Goal: Information Seeking & Learning: Learn about a topic

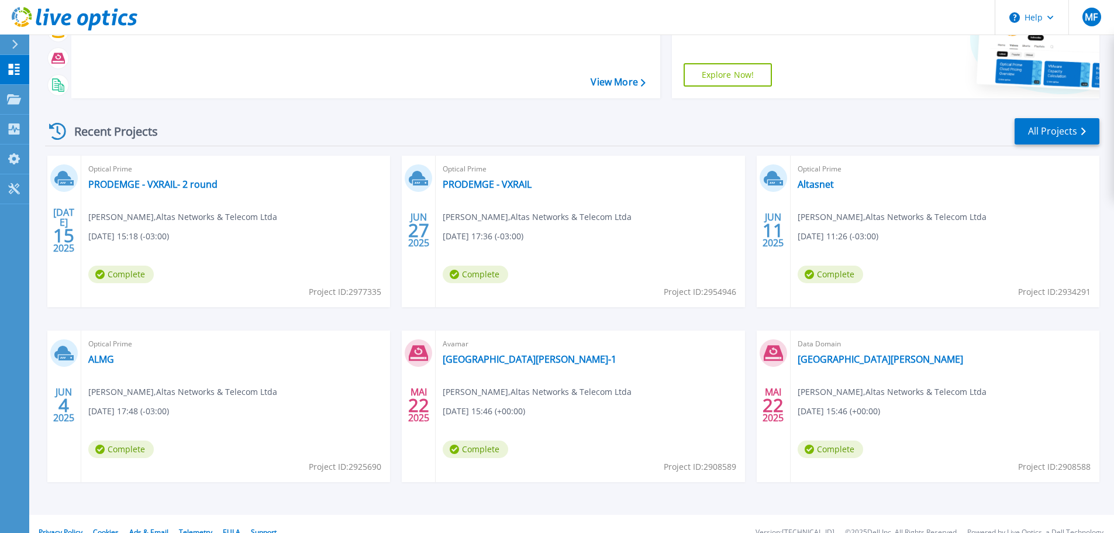
scroll to position [115, 0]
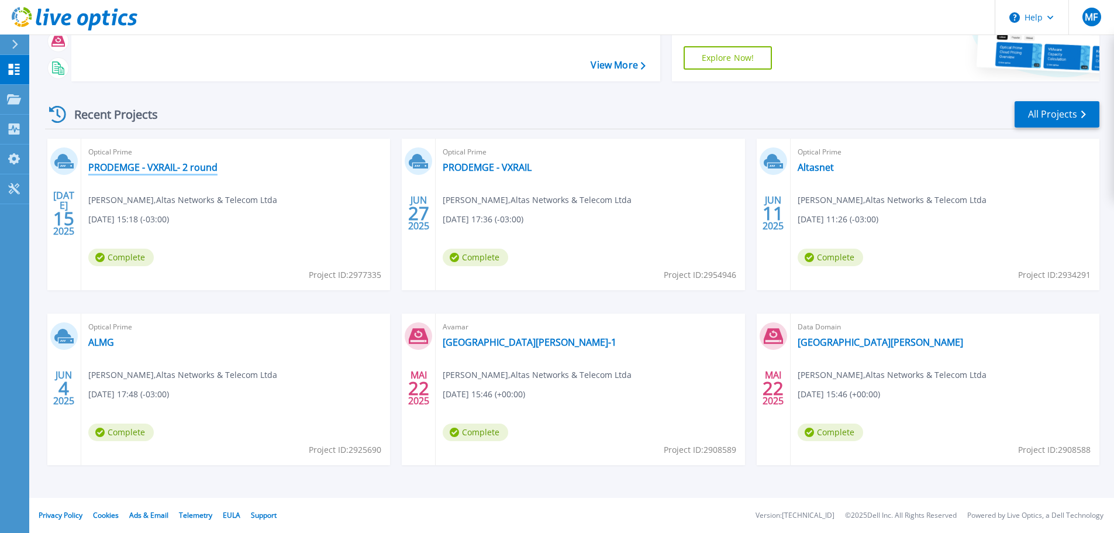
click at [138, 165] on link "PRODEMGE - VXRAIL- 2 round" at bounding box center [152, 167] width 129 height 12
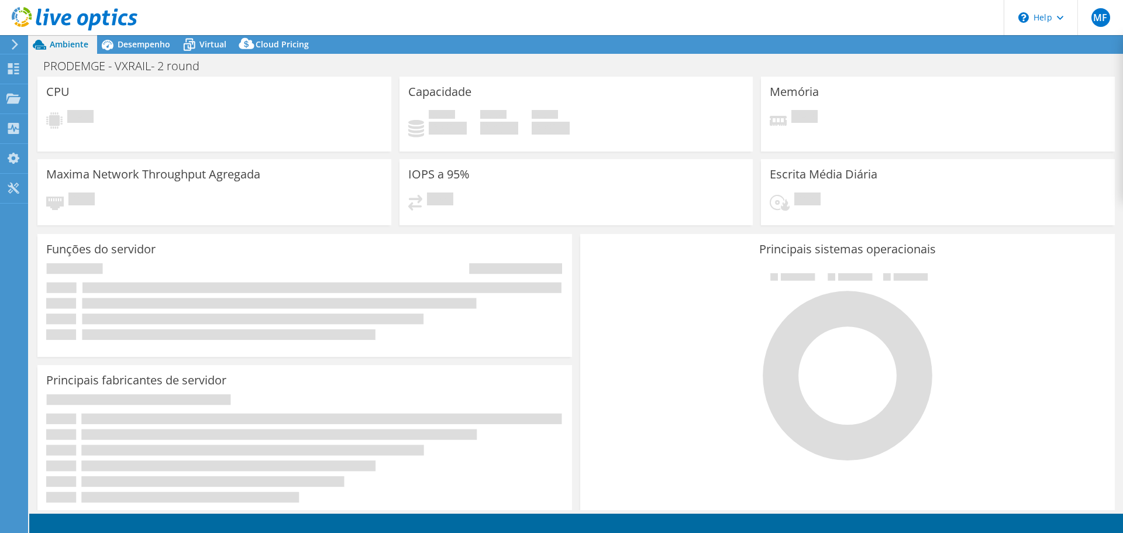
select select "USD"
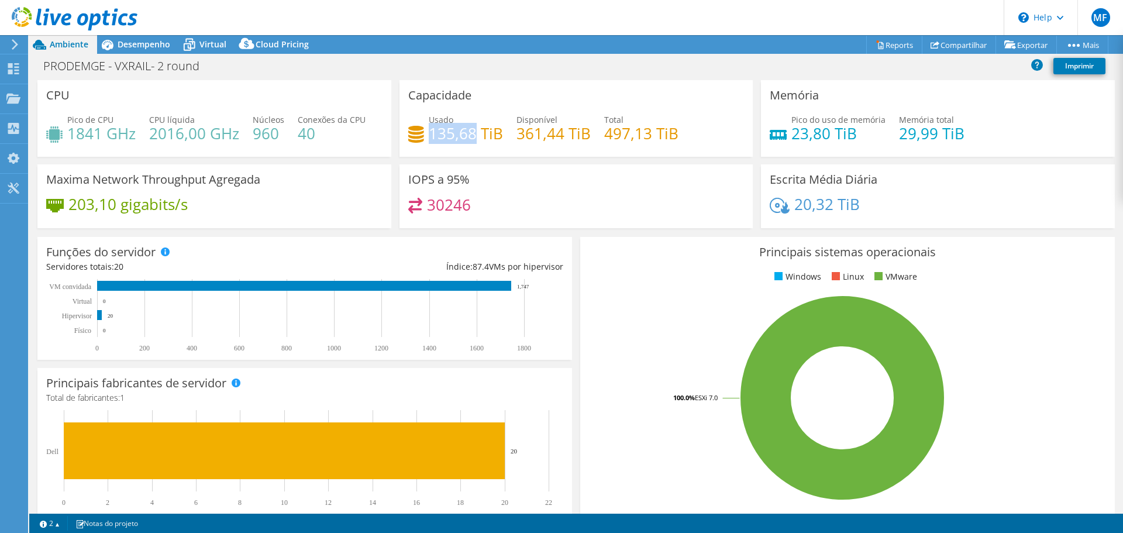
drag, startPoint x: 472, startPoint y: 131, endPoint x: 426, endPoint y: 133, distance: 46.8
click at [429, 133] on h4 "135,68 TiB" at bounding box center [466, 133] width 74 height 13
drag, startPoint x: 645, startPoint y: 134, endPoint x: 603, endPoint y: 133, distance: 42.1
click at [604, 133] on h4 "497,13 TiB" at bounding box center [641, 133] width 74 height 13
drag, startPoint x: 99, startPoint y: 134, endPoint x: 68, endPoint y: 133, distance: 31.0
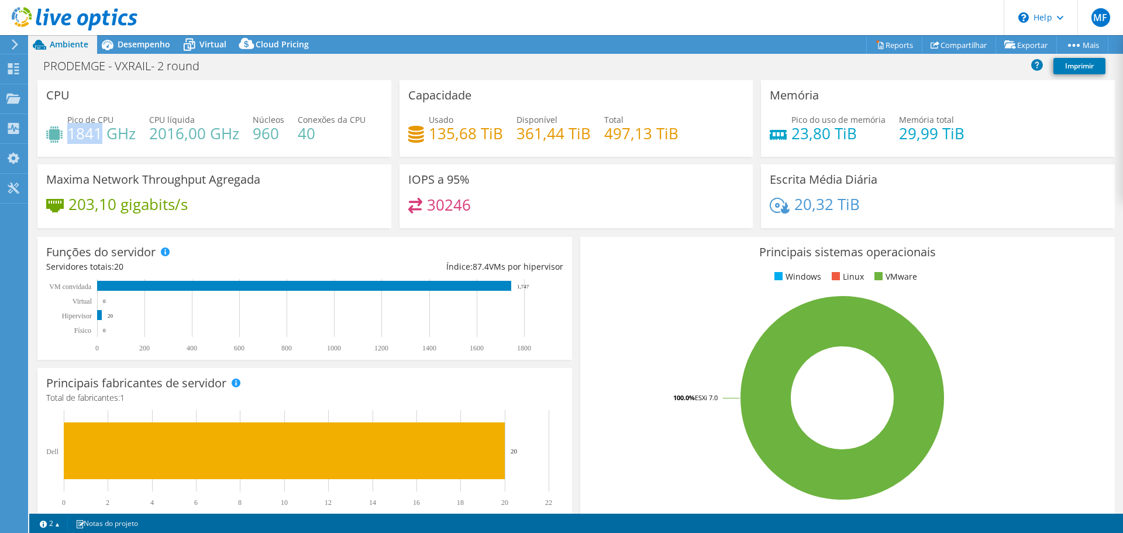
click at [68, 133] on h4 "1841 GHz" at bounding box center [101, 133] width 68 height 13
copy h4 "1841"
click at [16, 99] on use at bounding box center [13, 98] width 14 height 10
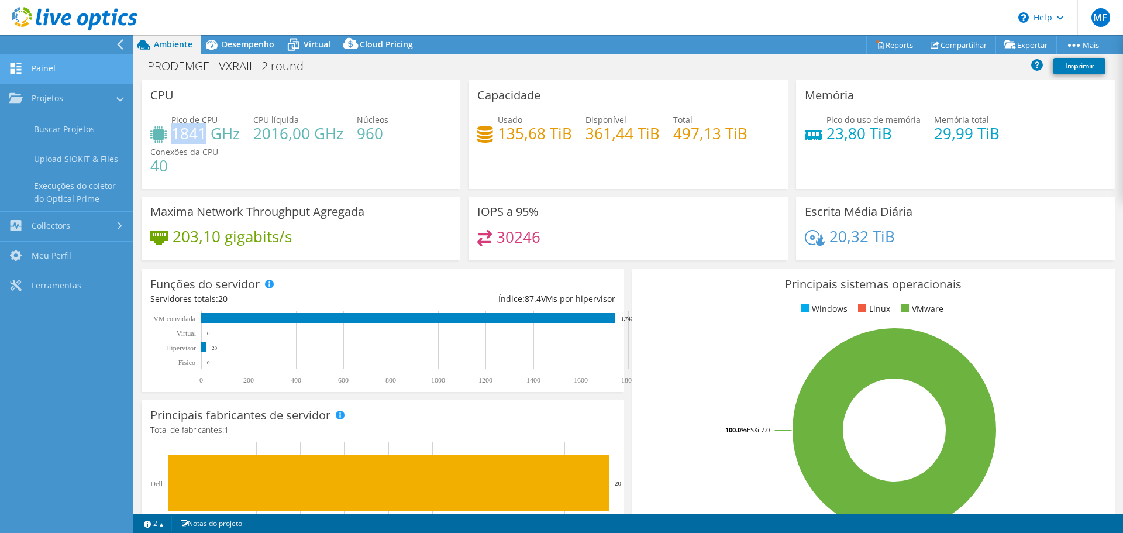
click at [50, 77] on link "Painel" at bounding box center [66, 69] width 133 height 30
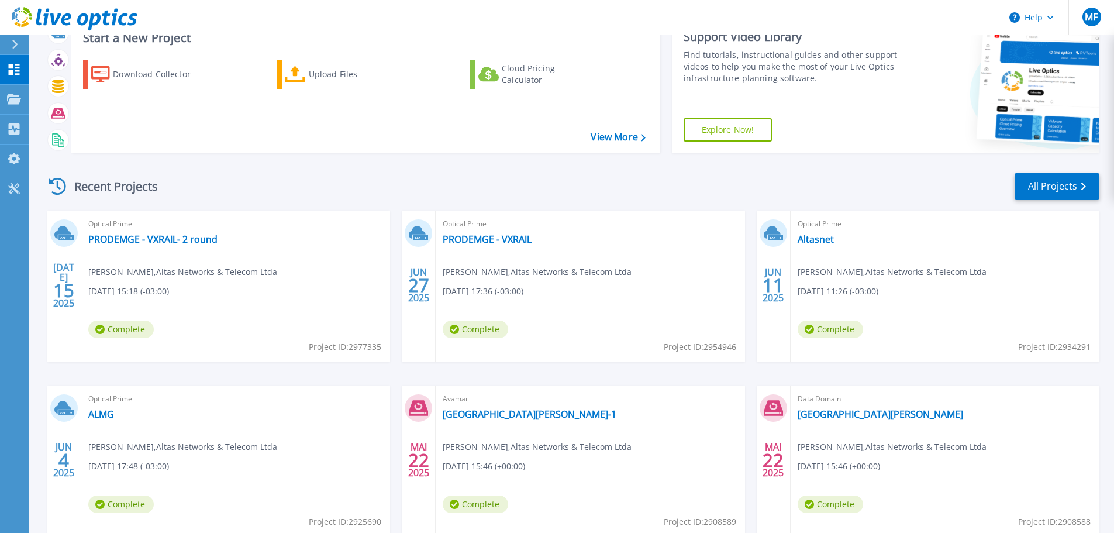
scroll to position [115, 0]
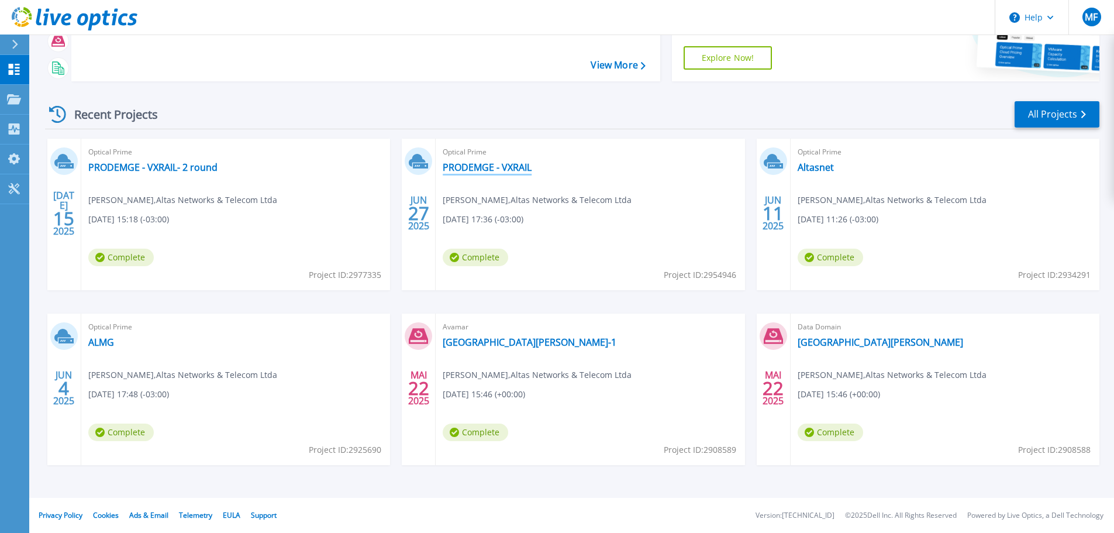
click at [494, 163] on link "PRODEMGE - VXRAIL" at bounding box center [487, 167] width 89 height 12
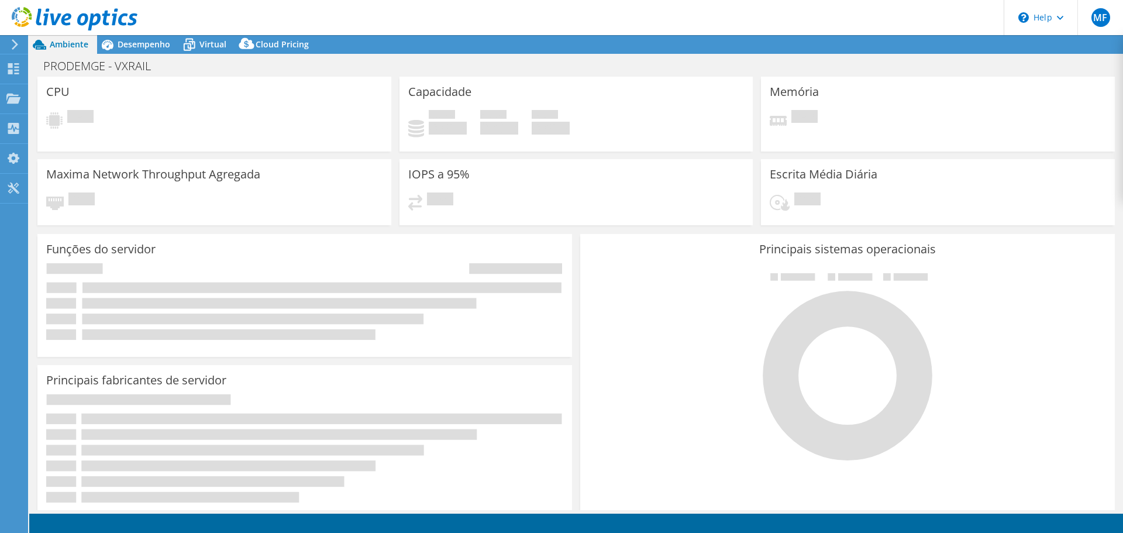
select select "USD"
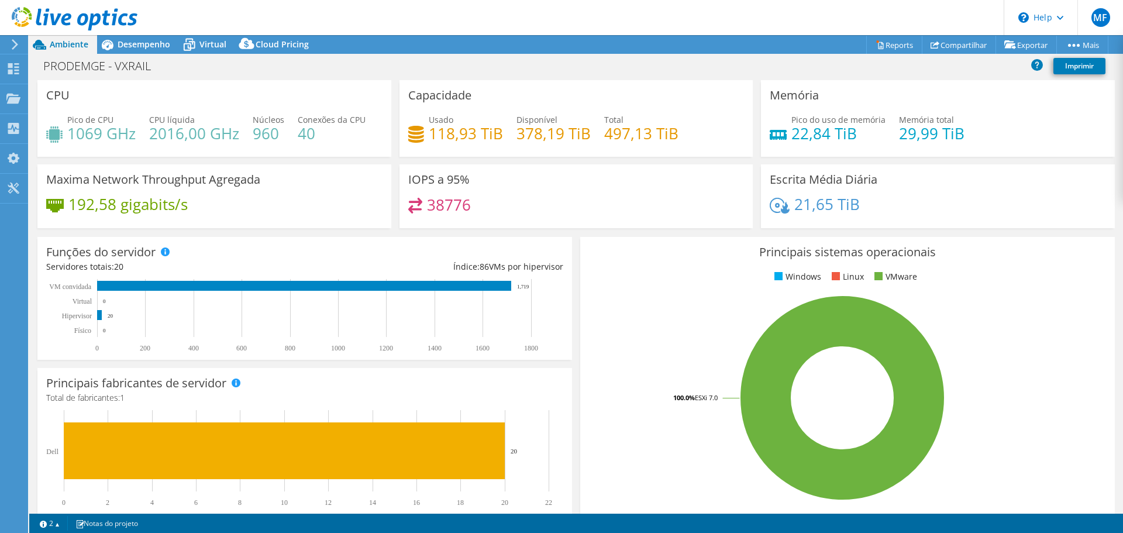
click at [85, 134] on h4 "1069 GHz" at bounding box center [101, 133] width 68 height 13
click at [39, 67] on div "Painel" at bounding box center [45, 68] width 36 height 29
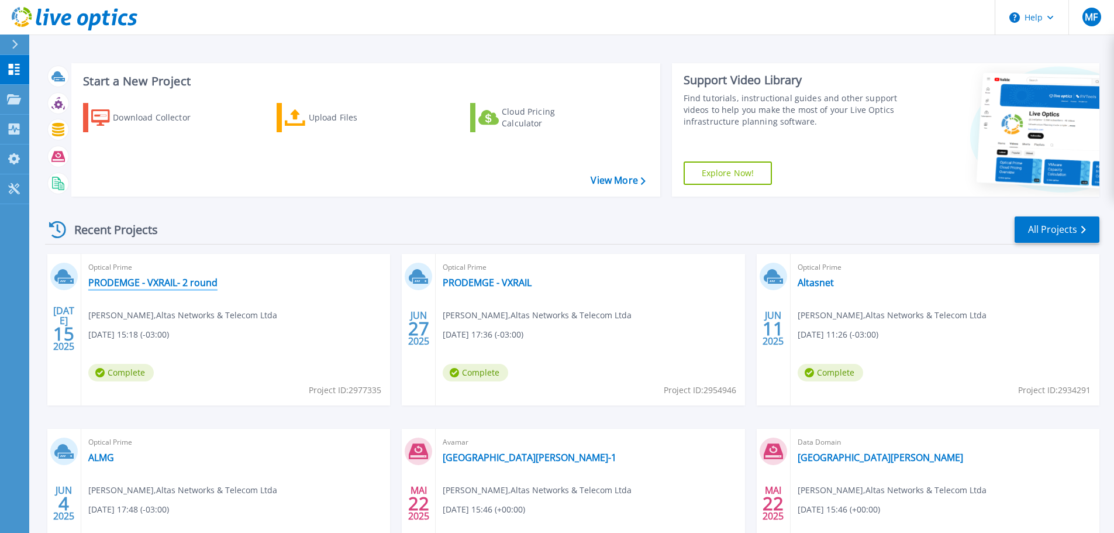
click at [163, 277] on link "PRODEMGE - VXRAIL- 2 round" at bounding box center [152, 283] width 129 height 12
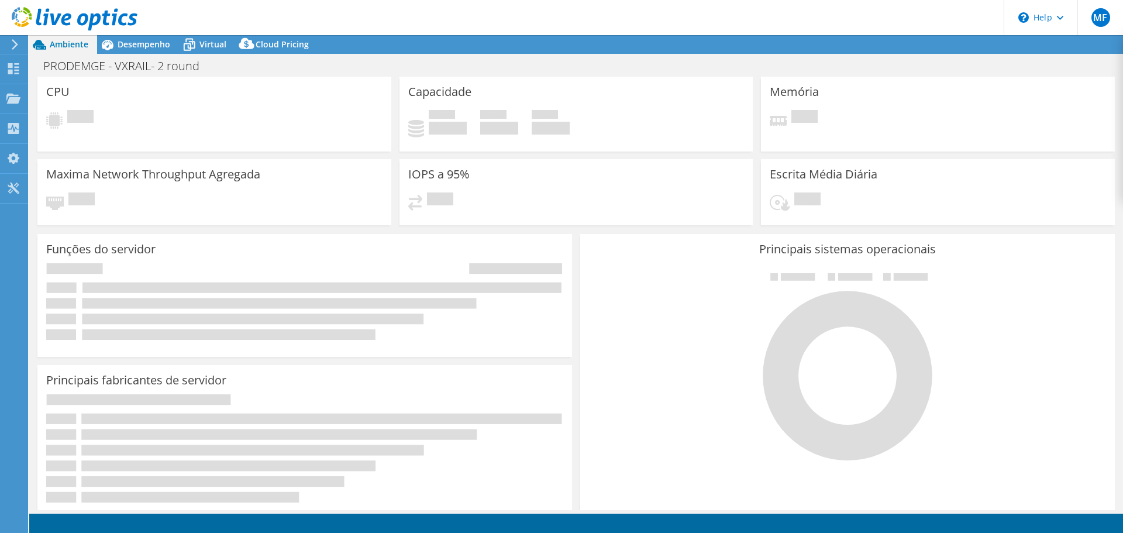
select select "USD"
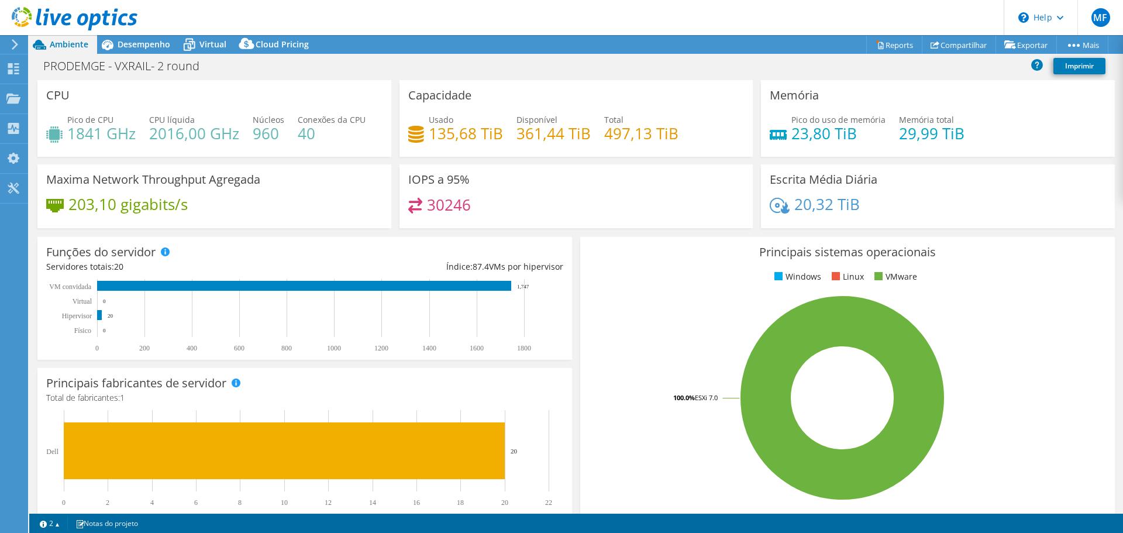
click at [80, 140] on h4 "1841 GHz" at bounding box center [101, 133] width 68 height 13
click at [80, 139] on h4 "1841 GHz" at bounding box center [101, 133] width 68 height 13
click at [88, 140] on h4 "1841 GHz" at bounding box center [101, 133] width 68 height 13
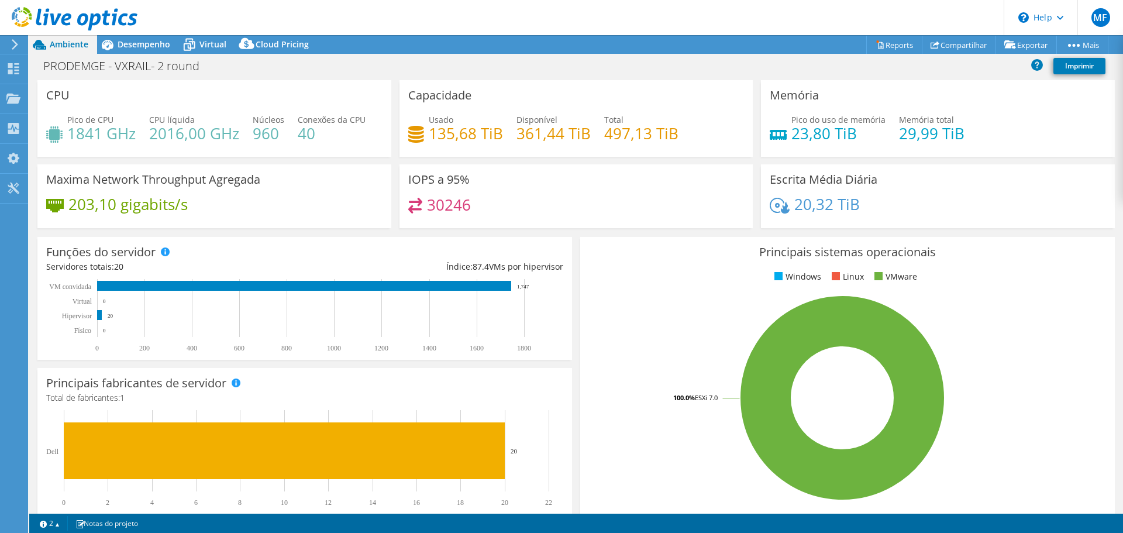
click at [783, 137] on div "Pico do uso de memória 23,80 TiB" at bounding box center [827, 126] width 116 height 26
click at [791, 134] on h4 "23,80 TiB" at bounding box center [838, 133] width 94 height 13
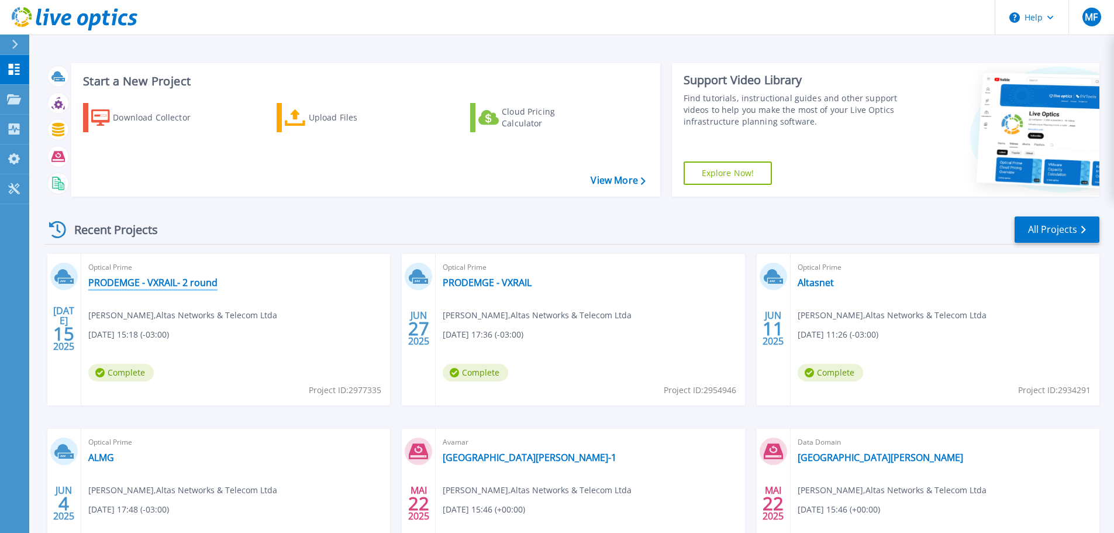
click at [171, 282] on link "PRODEMGE - VXRAIL- 2 round" at bounding box center [152, 283] width 129 height 12
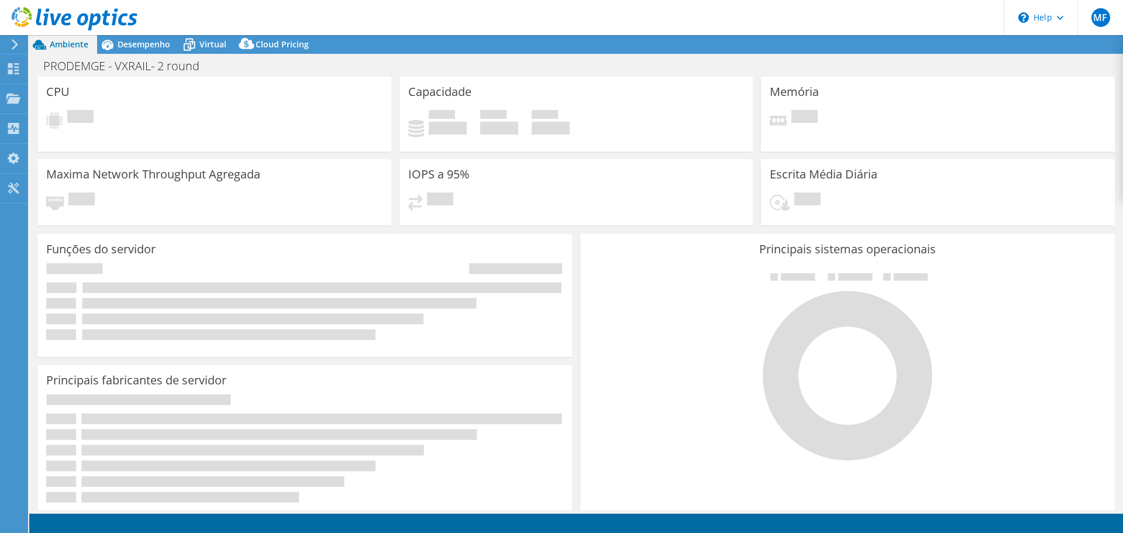
select select "USD"
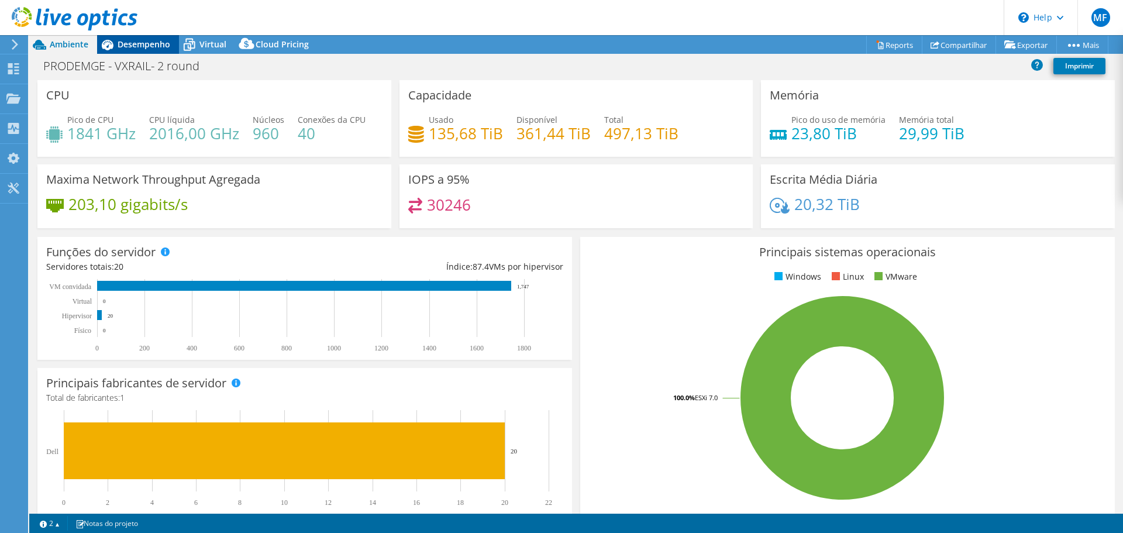
click at [151, 52] on div "Desempenho" at bounding box center [138, 44] width 82 height 19
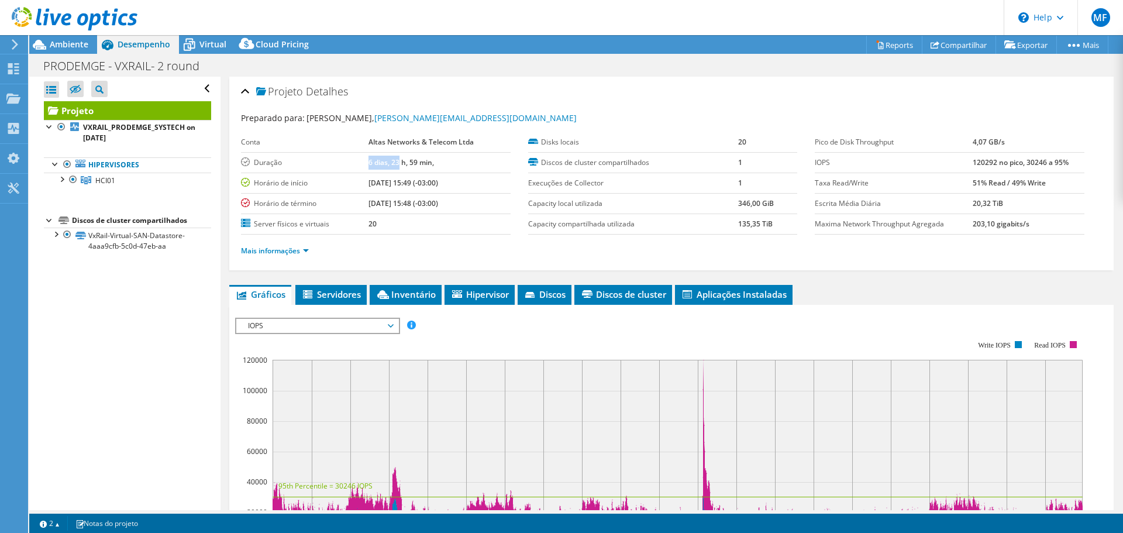
drag, startPoint x: 367, startPoint y: 163, endPoint x: 398, endPoint y: 161, distance: 31.6
click at [398, 161] on b "6 dias, 23 h, 59 min," at bounding box center [400, 162] width 65 height 10
click at [415, 159] on b "6 dias, 23 h, 59 min," at bounding box center [400, 162] width 65 height 10
click at [415, 158] on b "6 dias, 23 h, 59 min," at bounding box center [400, 162] width 65 height 10
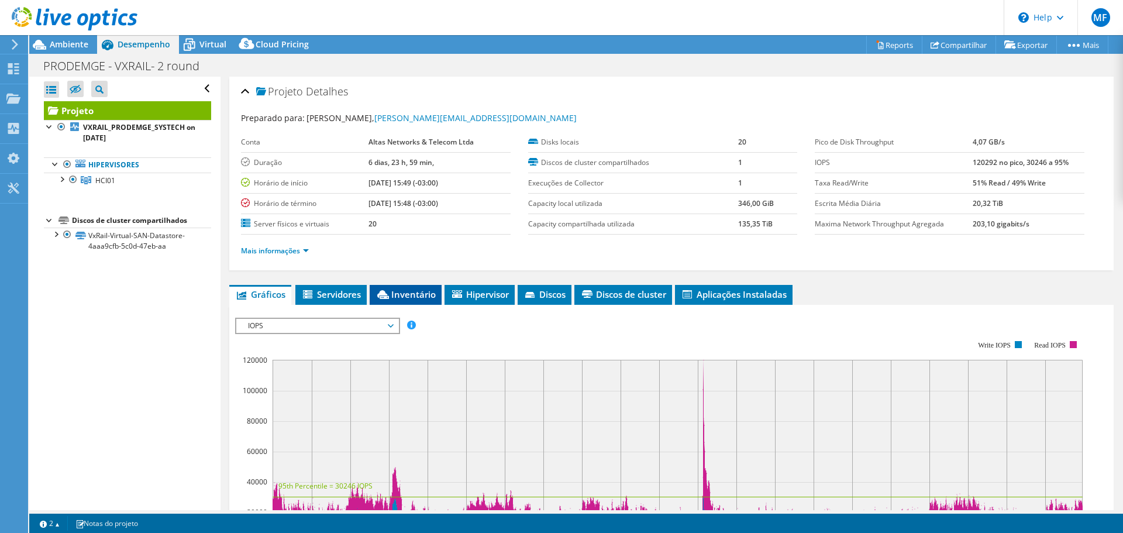
click at [378, 291] on span "Inventário" at bounding box center [405, 294] width 60 height 12
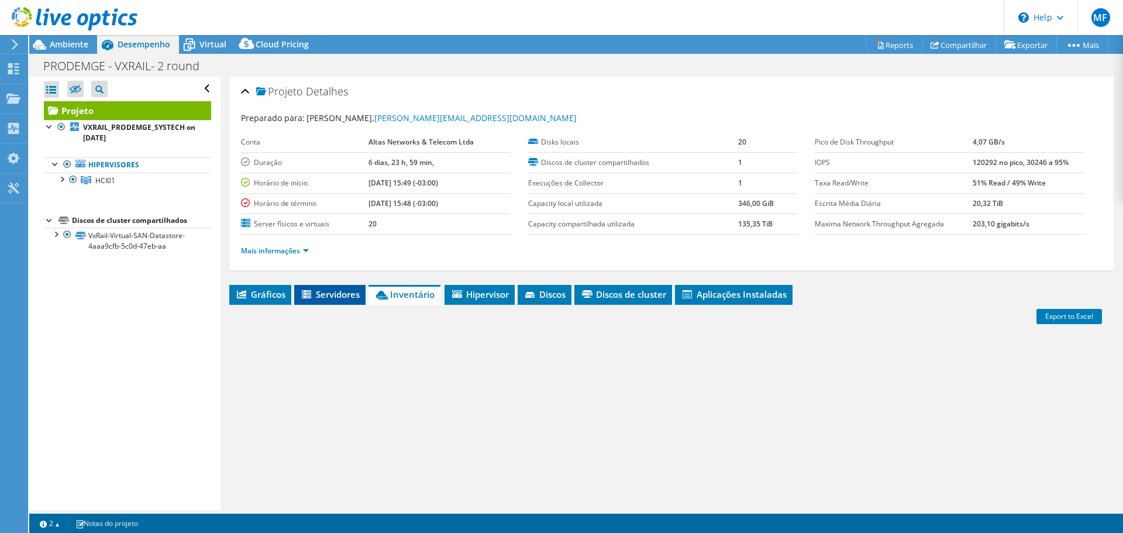
click at [343, 292] on span "Servidores" at bounding box center [330, 294] width 60 height 12
click at [471, 295] on span "Hipervisor" at bounding box center [479, 294] width 58 height 12
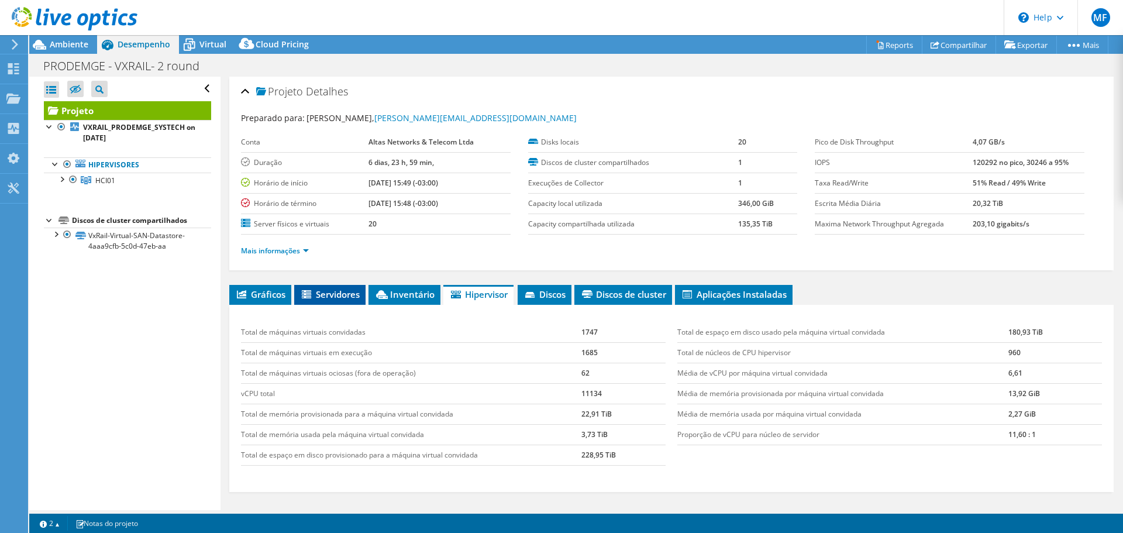
click at [336, 292] on span "Servidores" at bounding box center [330, 294] width 60 height 12
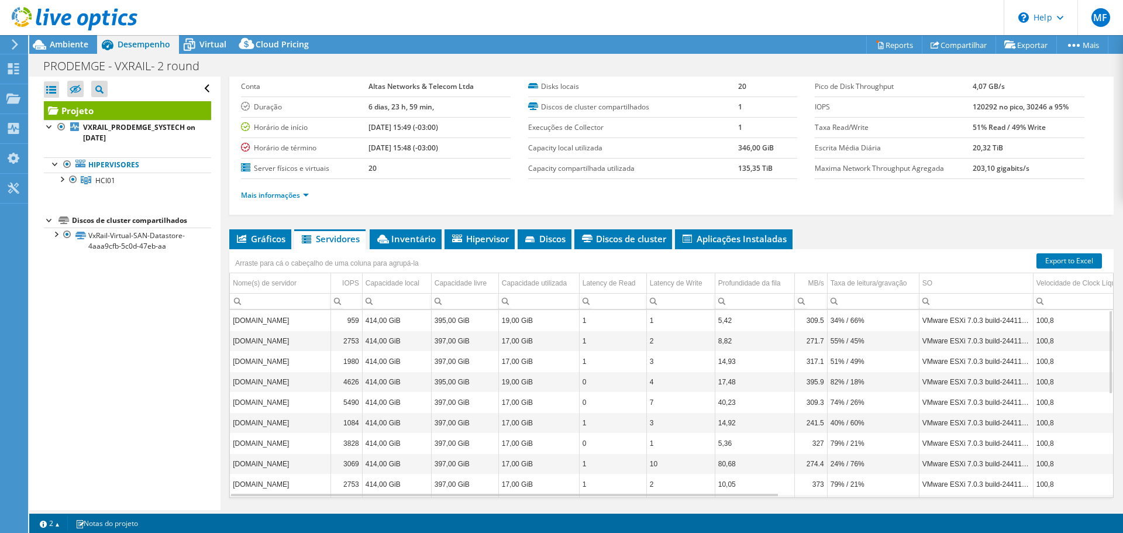
scroll to position [88, 0]
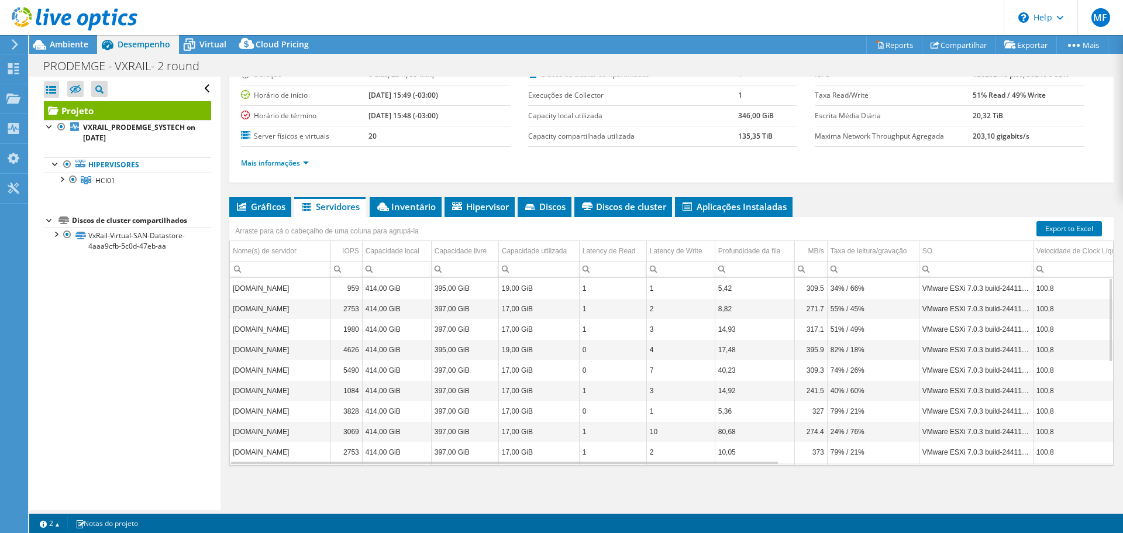
click at [316, 307] on td "[DOMAIN_NAME]" at bounding box center [280, 308] width 101 height 20
click at [266, 210] on span "Gráficos" at bounding box center [260, 207] width 50 height 12
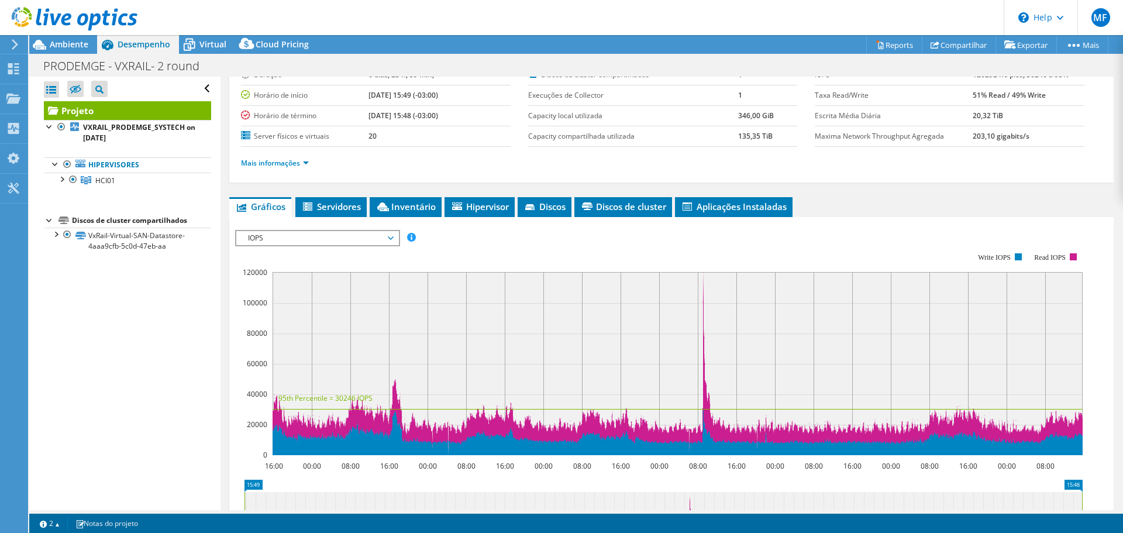
click at [435, 219] on div "IOPS Disk Throughput Tamanho de E/S Latência Profundidade da fila Porcentagem d…" at bounding box center [671, 423] width 872 height 412
click at [416, 211] on span "Inventário" at bounding box center [405, 207] width 60 height 12
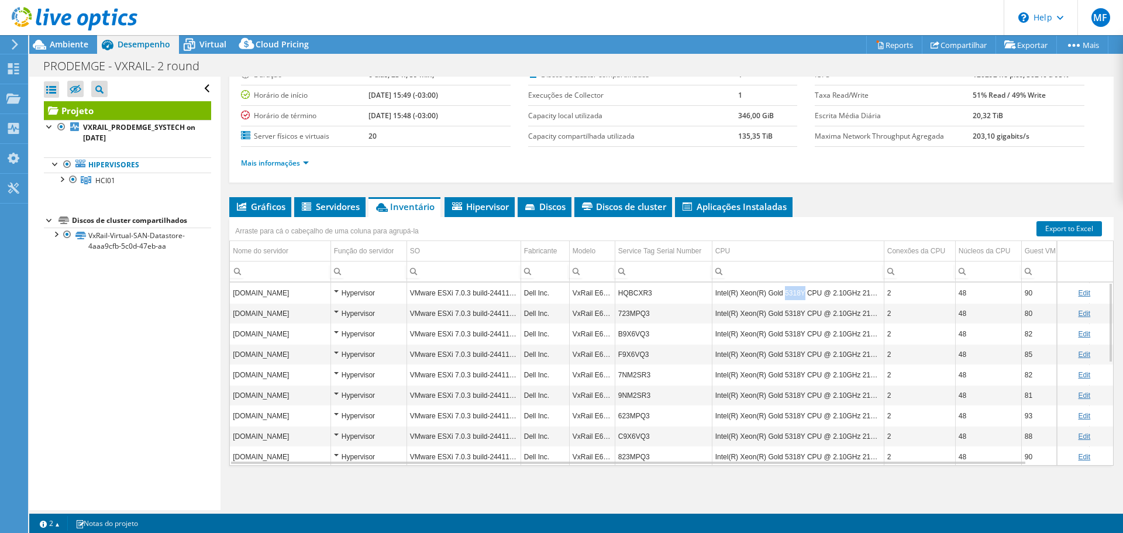
drag, startPoint x: 800, startPoint y: 293, endPoint x: 781, endPoint y: 290, distance: 19.5
click at [781, 290] on td "Intel(R) Xeon(R) Gold 5318Y CPU @ 2.10GHz 210 GHz" at bounding box center [798, 292] width 172 height 20
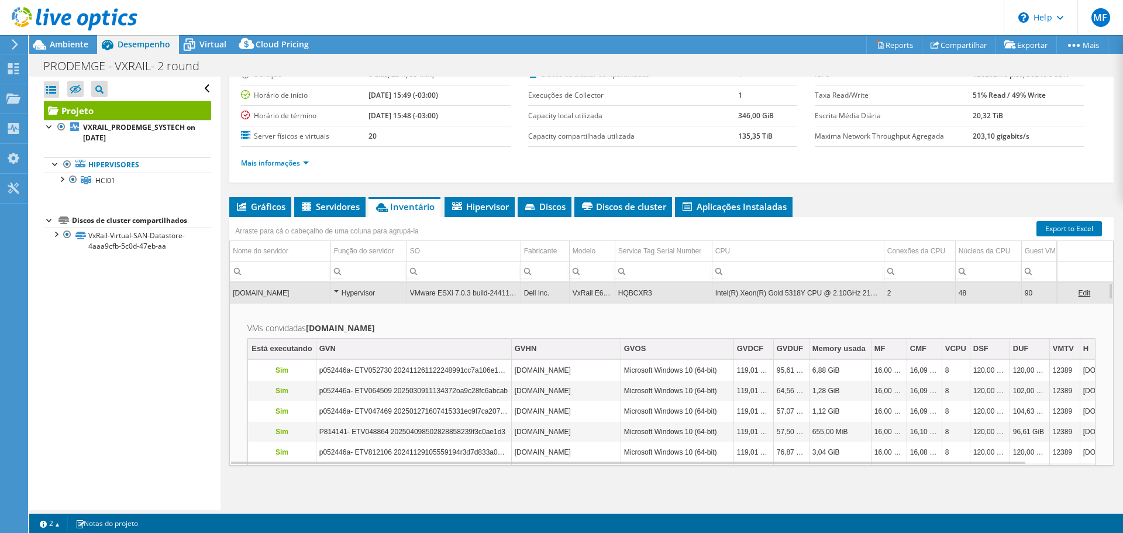
copy td "5318Y"
click at [7, 36] on div at bounding box center [68, 19] width 137 height 39
click at [8, 48] on div at bounding box center [12, 44] width 13 height 11
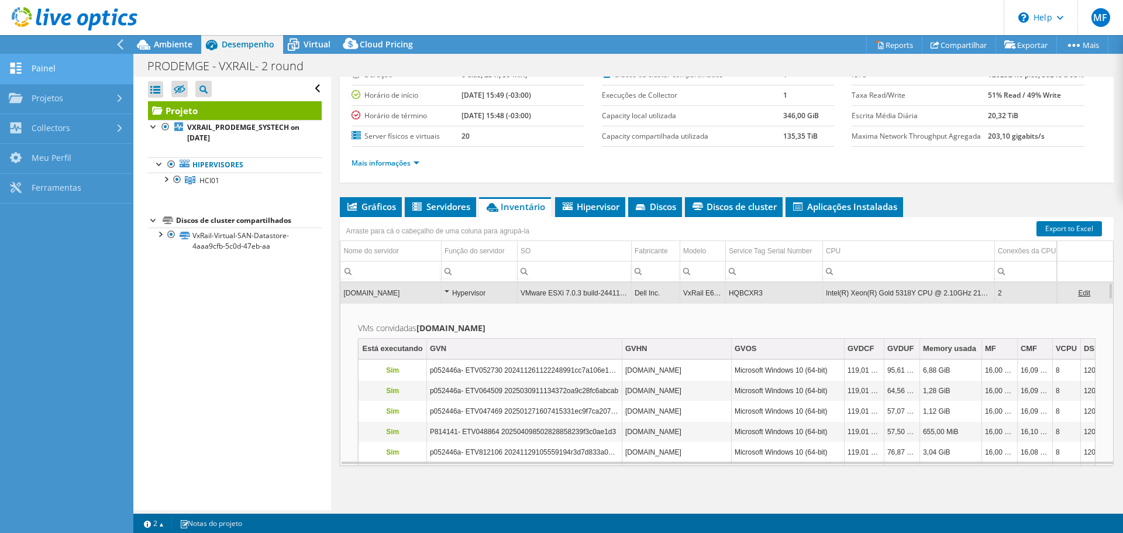
click at [37, 68] on link "Painel" at bounding box center [66, 69] width 133 height 30
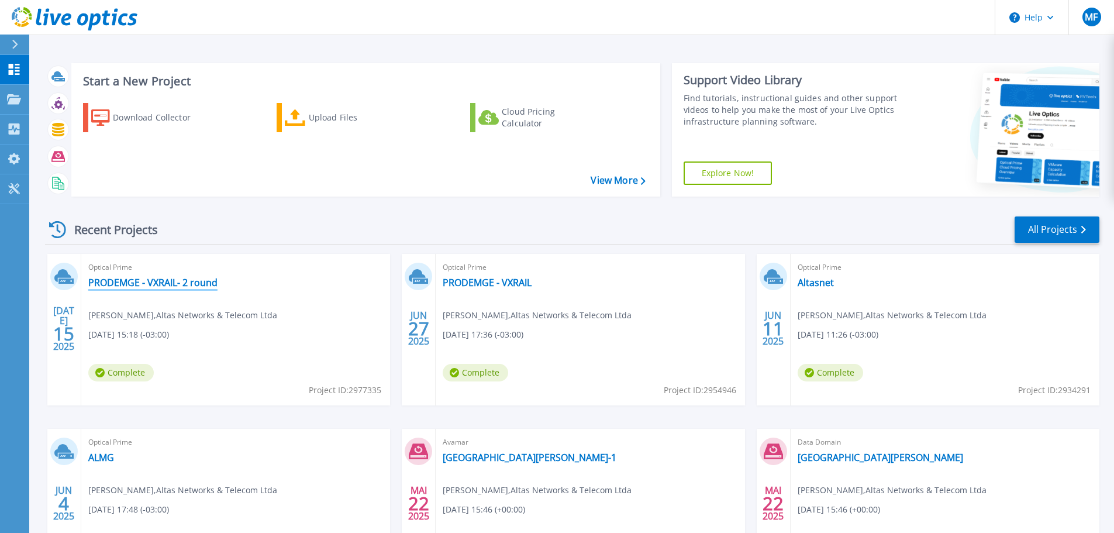
click at [164, 288] on link "PRODEMGE - VXRAIL- 2 round" at bounding box center [152, 283] width 129 height 12
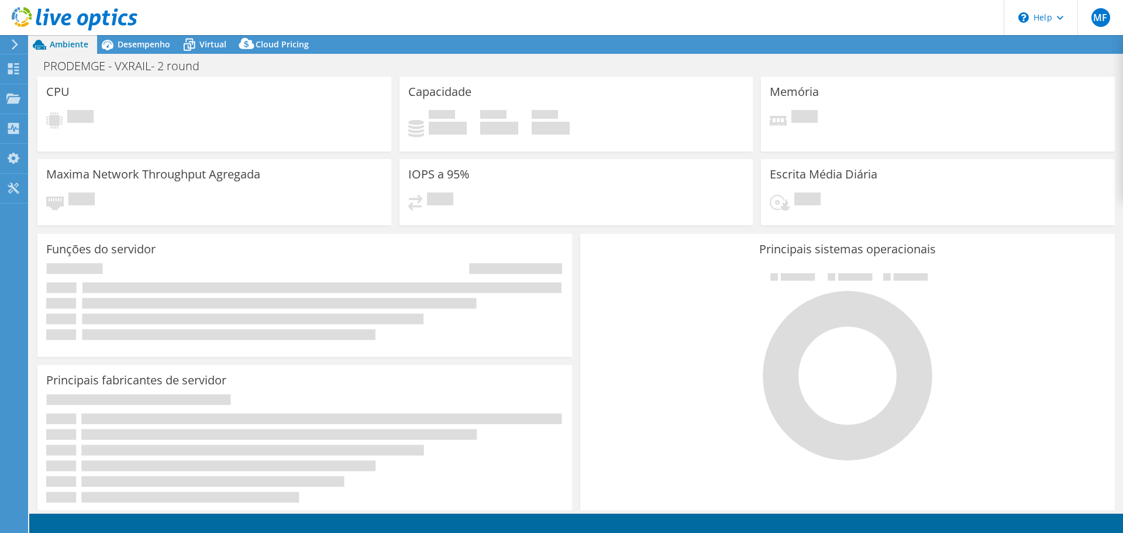
select select "USD"
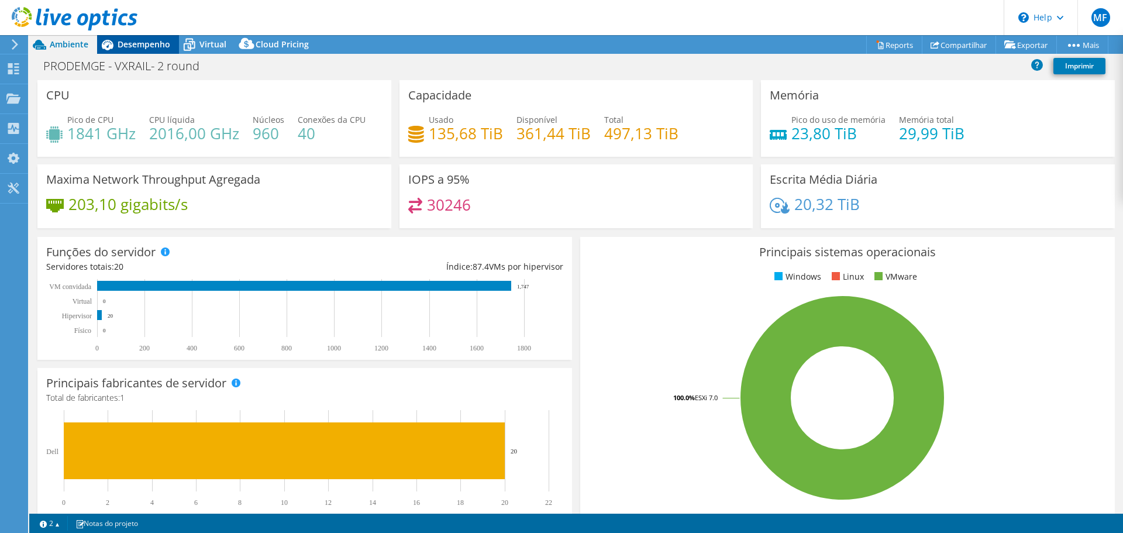
click at [137, 46] on span "Desempenho" at bounding box center [144, 44] width 53 height 11
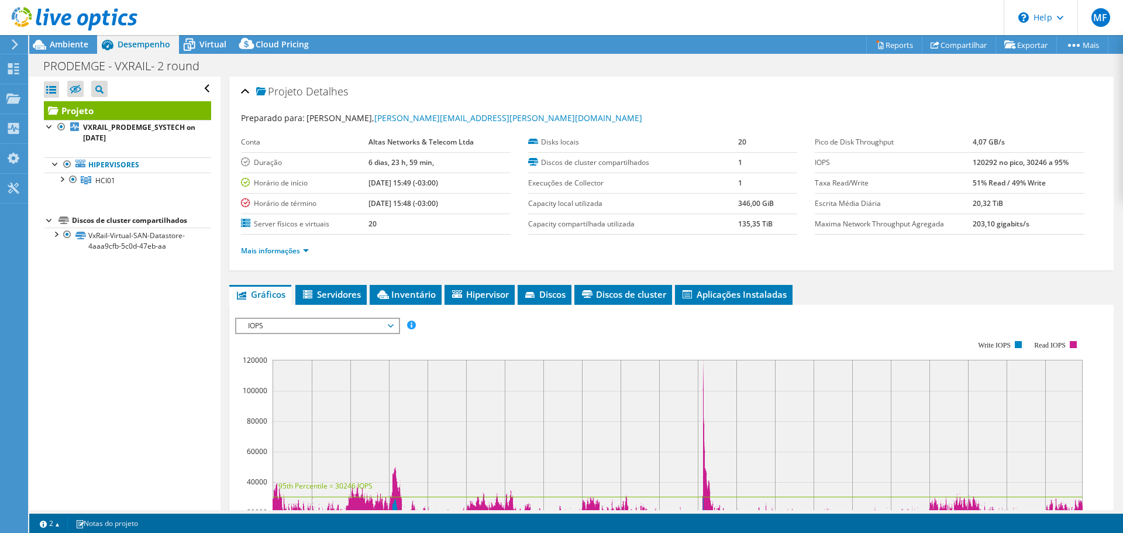
scroll to position [175, 0]
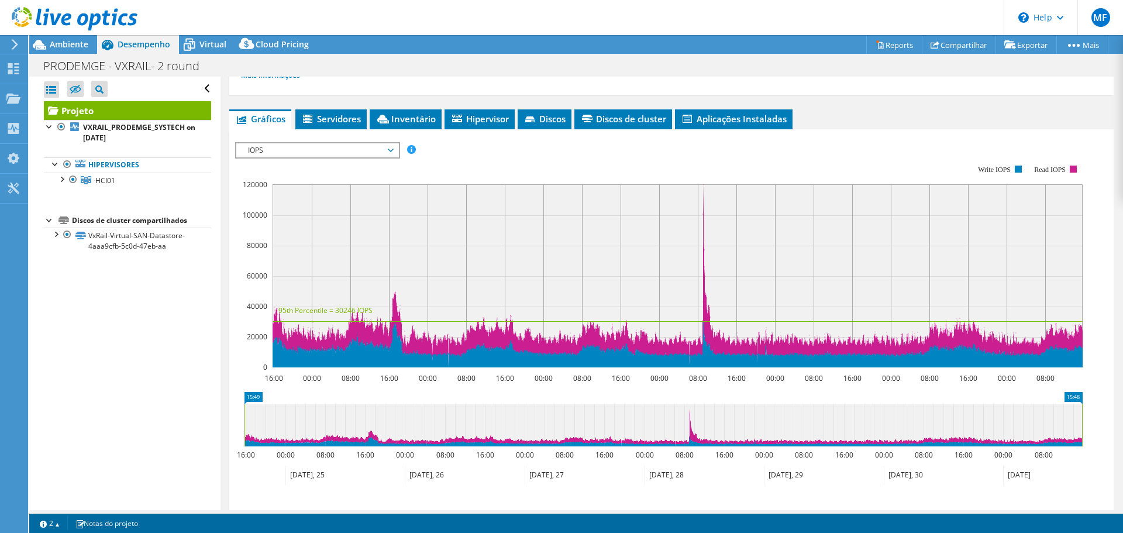
click at [323, 146] on span "IOPS" at bounding box center [317, 150] width 150 height 14
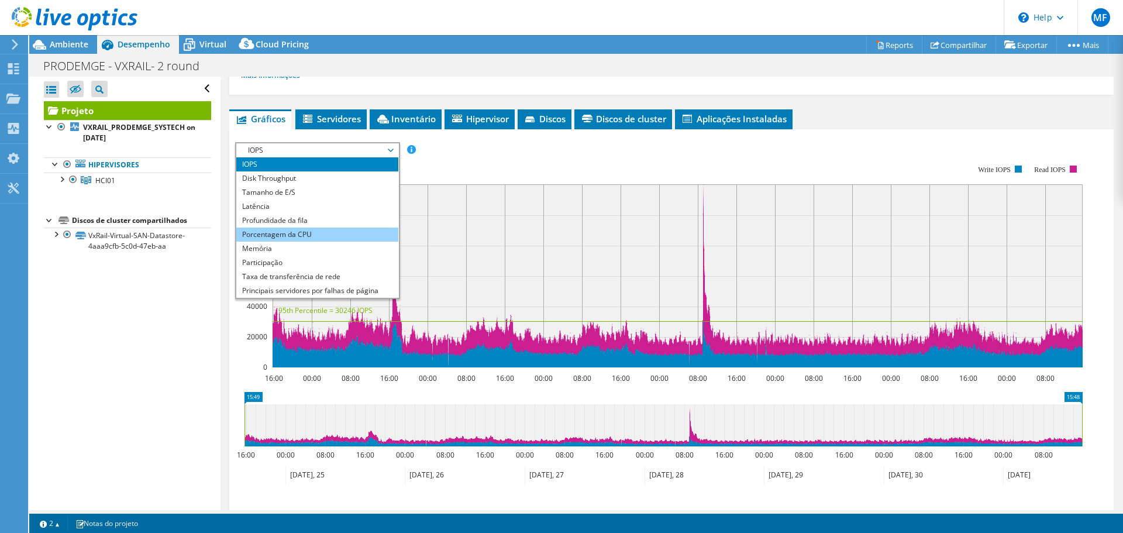
click at [326, 237] on li "Porcentagem da CPU" at bounding box center [317, 234] width 162 height 14
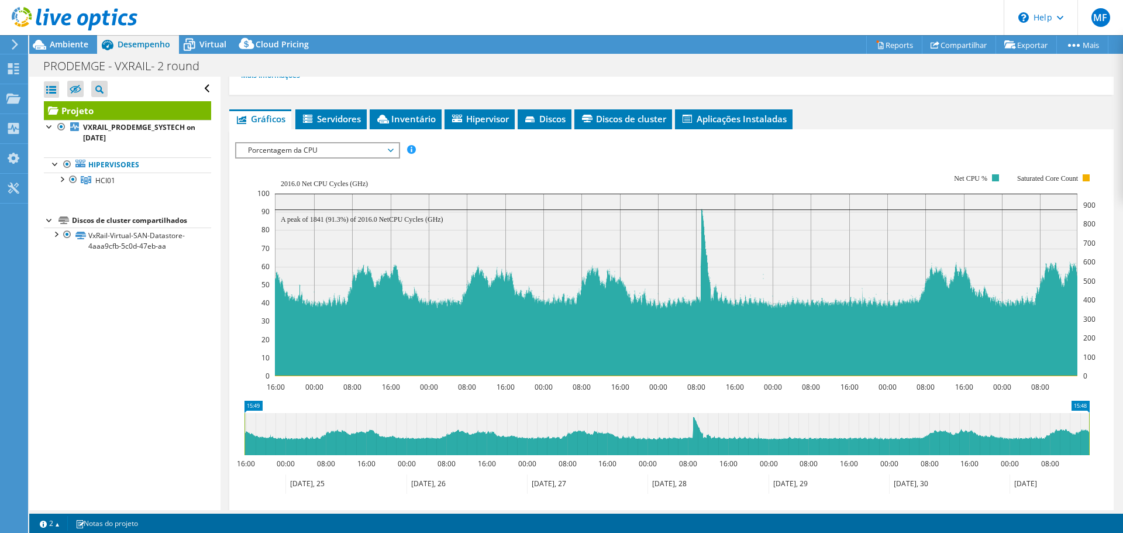
click at [319, 156] on span "Porcentagem da CPU" at bounding box center [317, 150] width 150 height 14
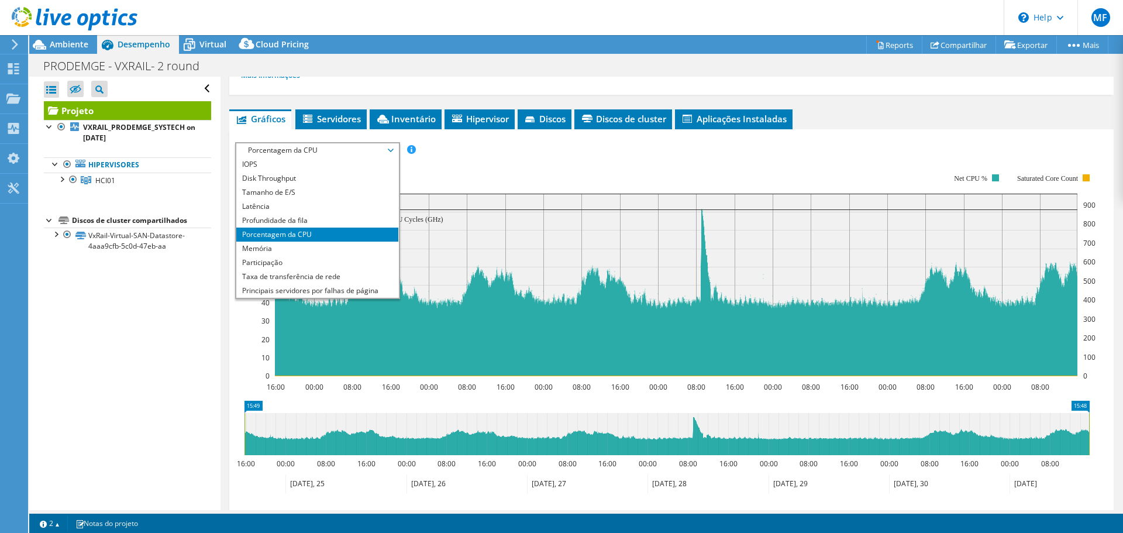
click at [514, 170] on rect at bounding box center [676, 275] width 838 height 234
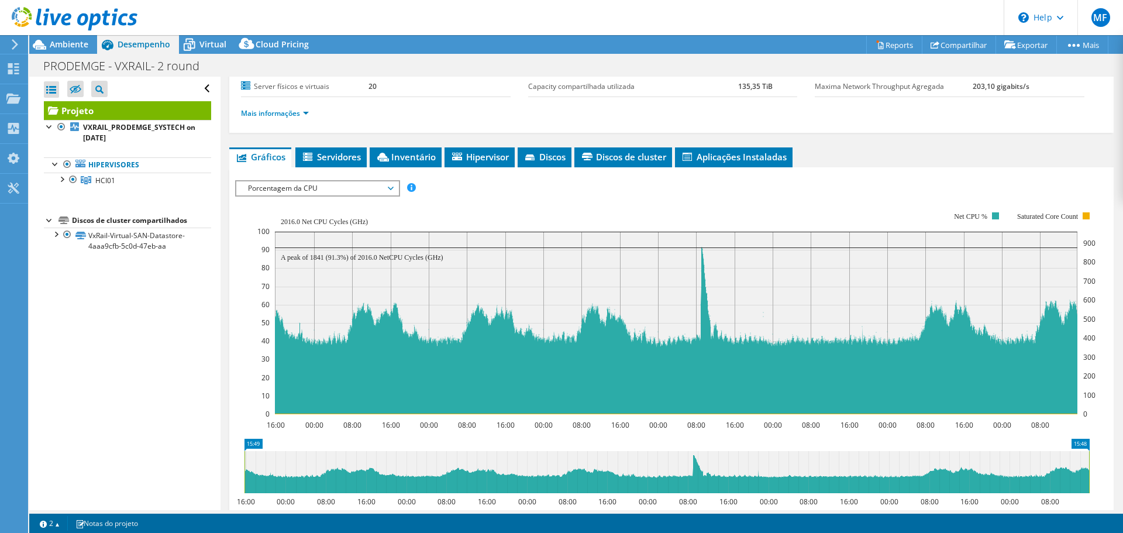
scroll to position [117, 0]
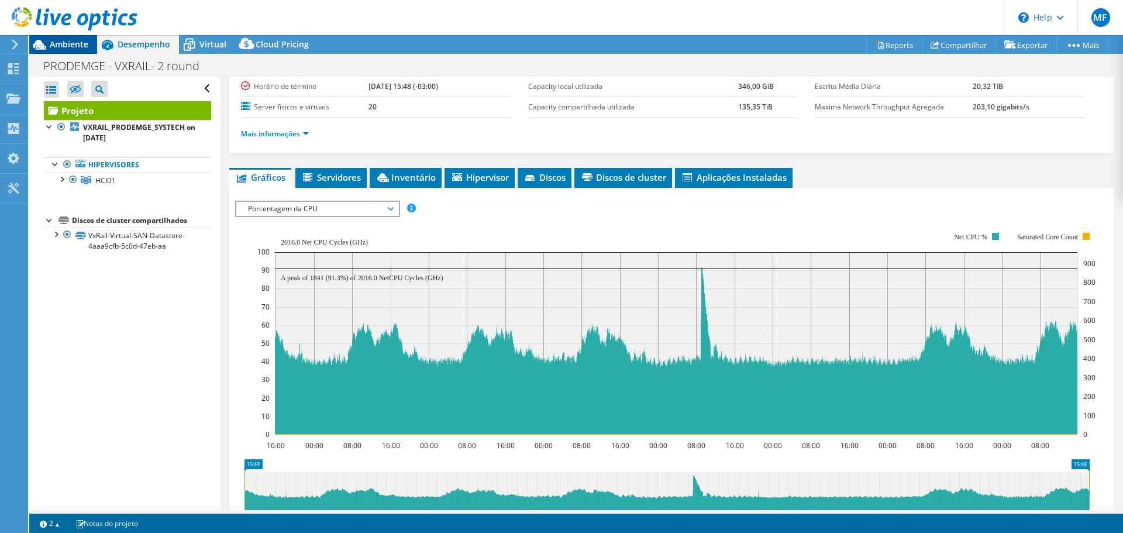
click at [81, 46] on span "Ambiente" at bounding box center [69, 44] width 39 height 11
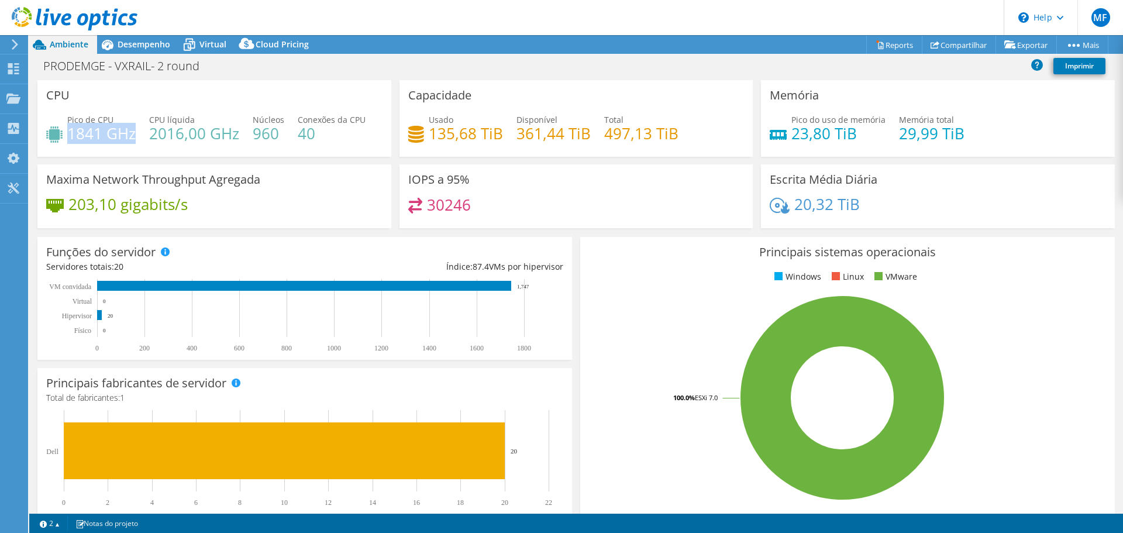
drag, startPoint x: 70, startPoint y: 135, endPoint x: 133, endPoint y: 134, distance: 63.7
click at [133, 134] on h4 "1841 GHz" at bounding box center [101, 133] width 68 height 13
click at [149, 43] on span "Desempenho" at bounding box center [144, 44] width 53 height 11
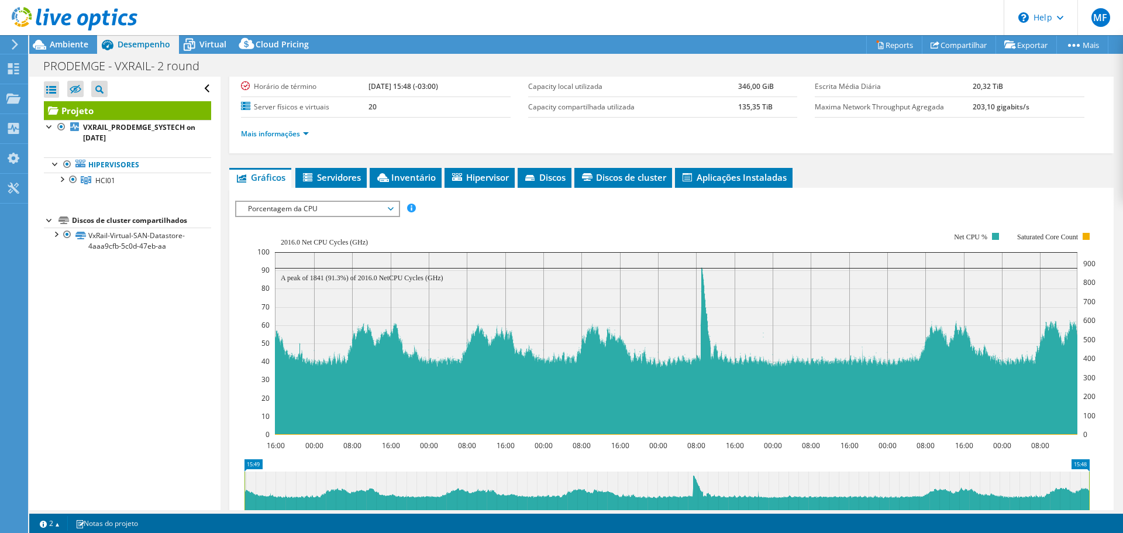
click at [17, 42] on icon at bounding box center [15, 44] width 9 height 11
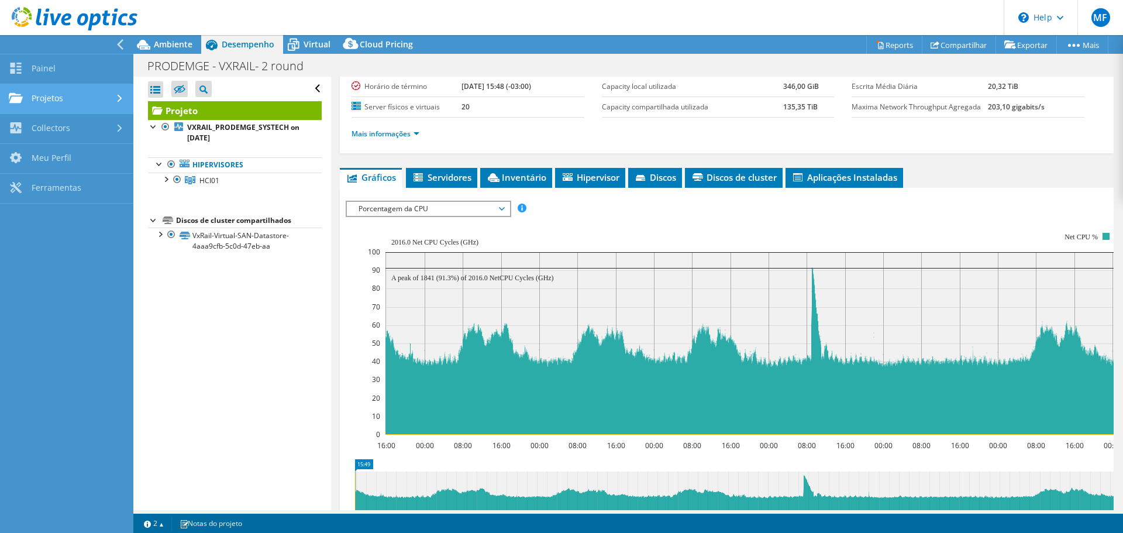
click at [56, 103] on link "Projetos" at bounding box center [66, 99] width 133 height 30
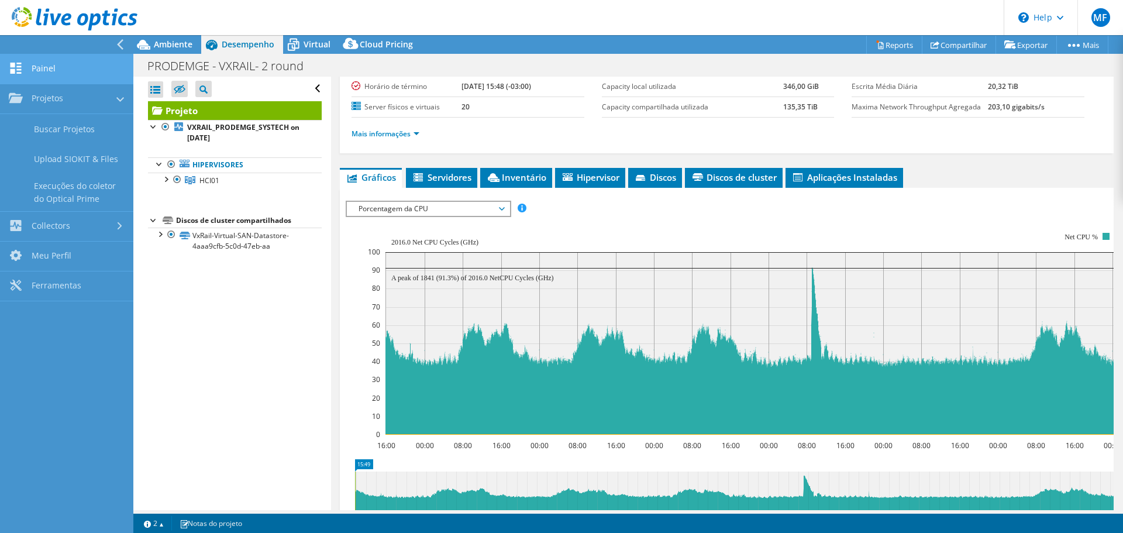
click at [65, 73] on link "Painel" at bounding box center [66, 69] width 133 height 30
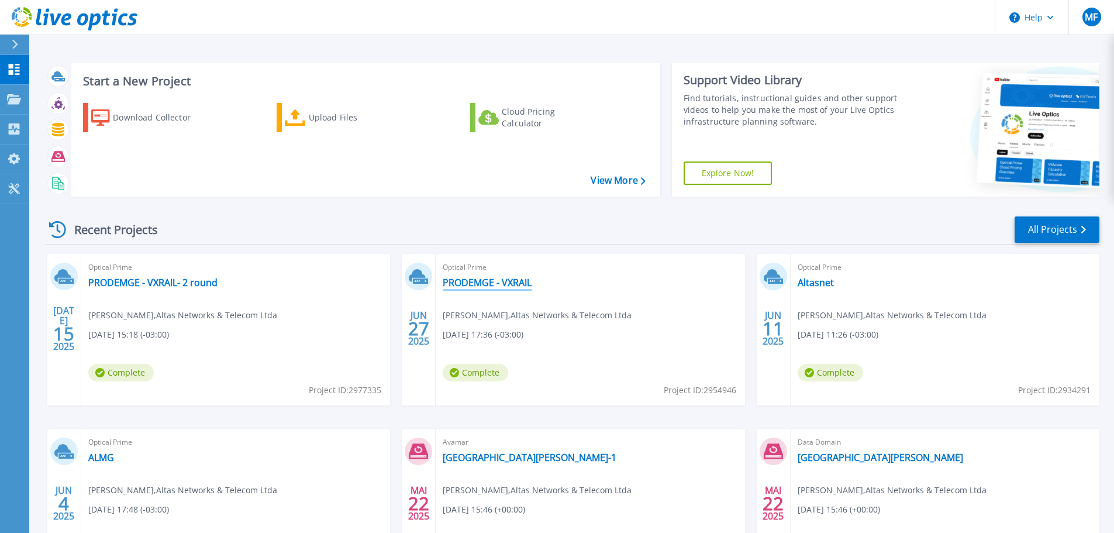
click at [462, 284] on link "PRODEMGE - VXRAIL" at bounding box center [487, 283] width 89 height 12
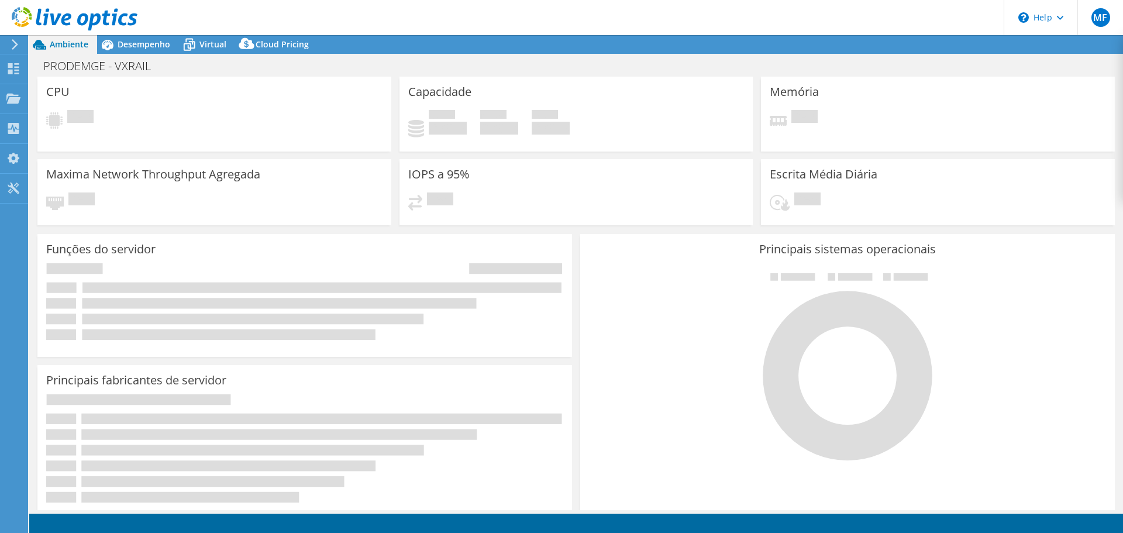
select select "USD"
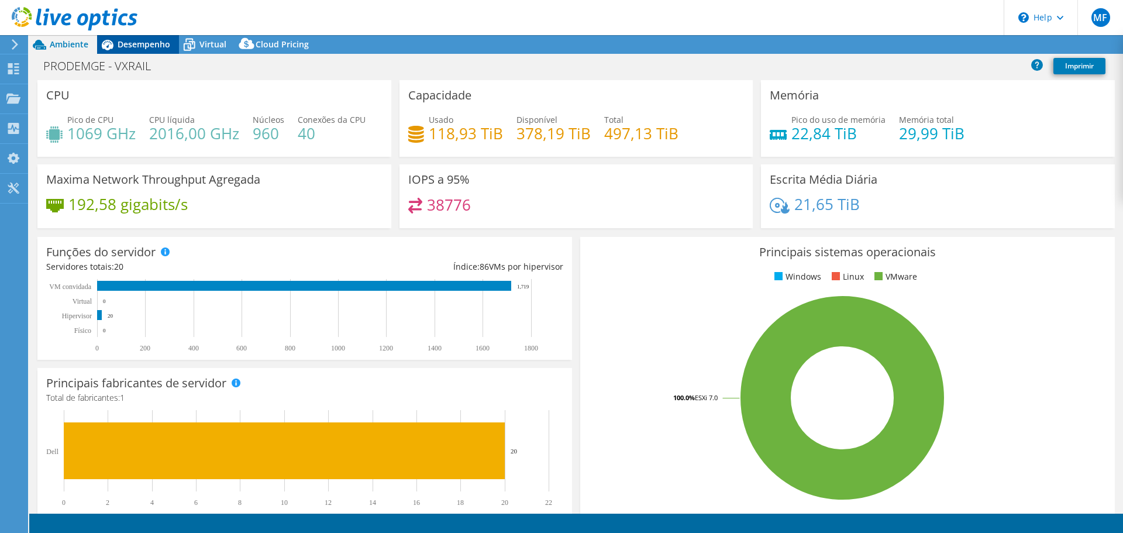
click at [153, 41] on span "Desempenho" at bounding box center [144, 44] width 53 height 11
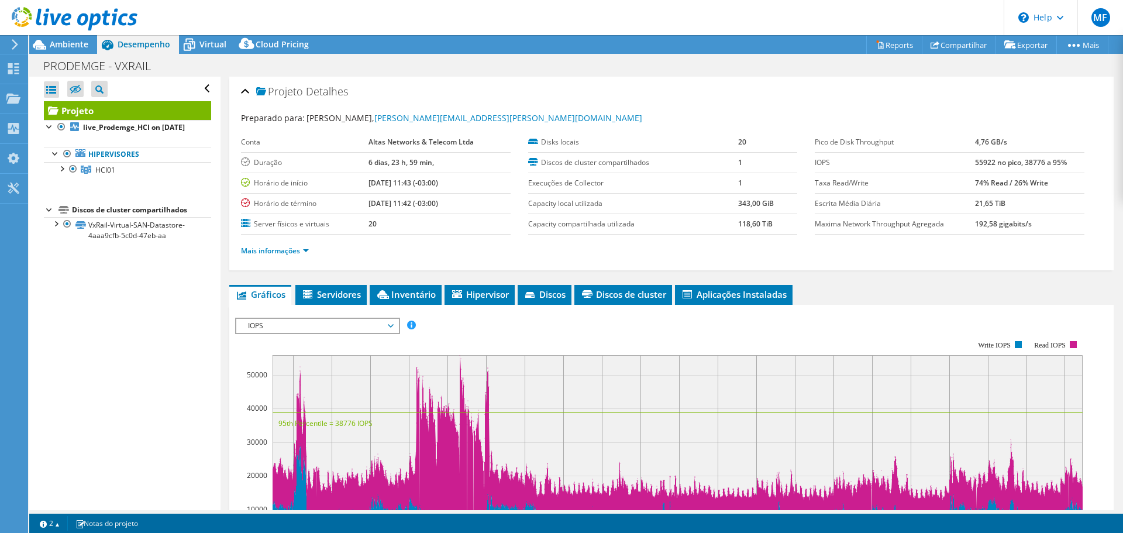
click at [306, 319] on span "IOPS" at bounding box center [317, 326] width 150 height 14
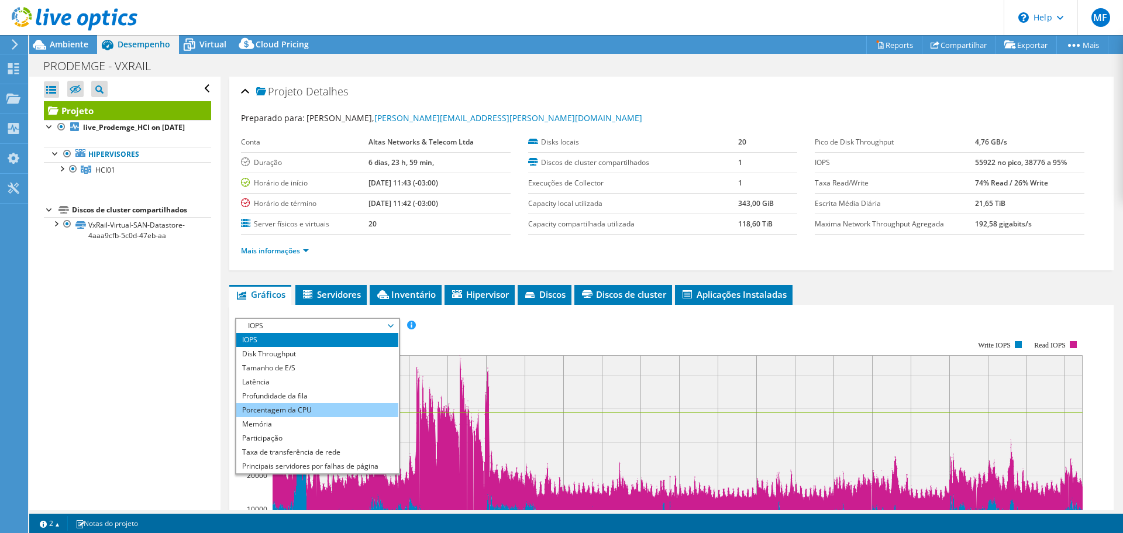
click at [310, 405] on li "Porcentagem da CPU" at bounding box center [317, 410] width 162 height 14
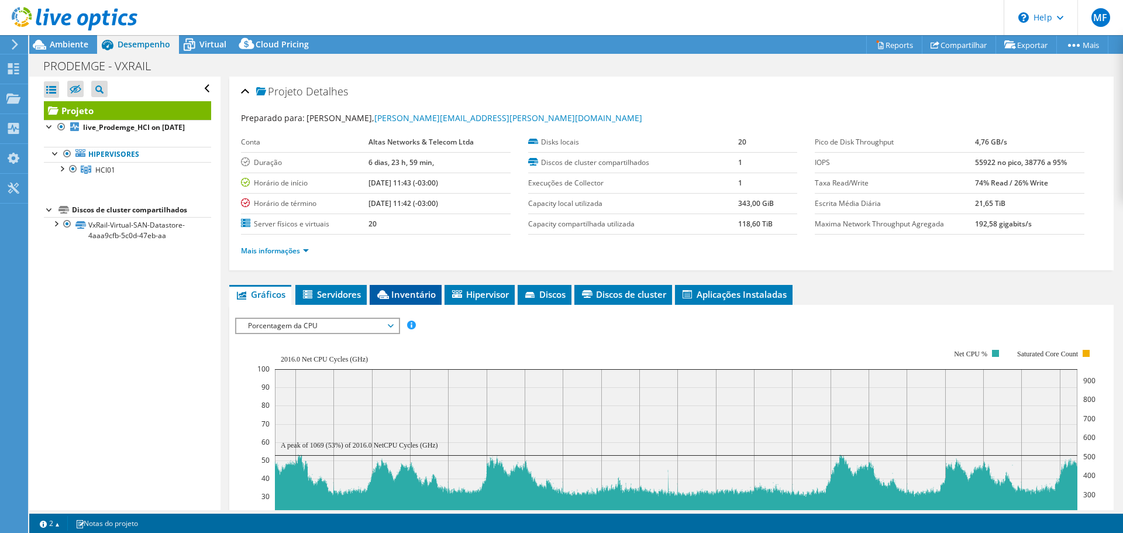
click at [417, 292] on span "Inventário" at bounding box center [405, 294] width 60 height 12
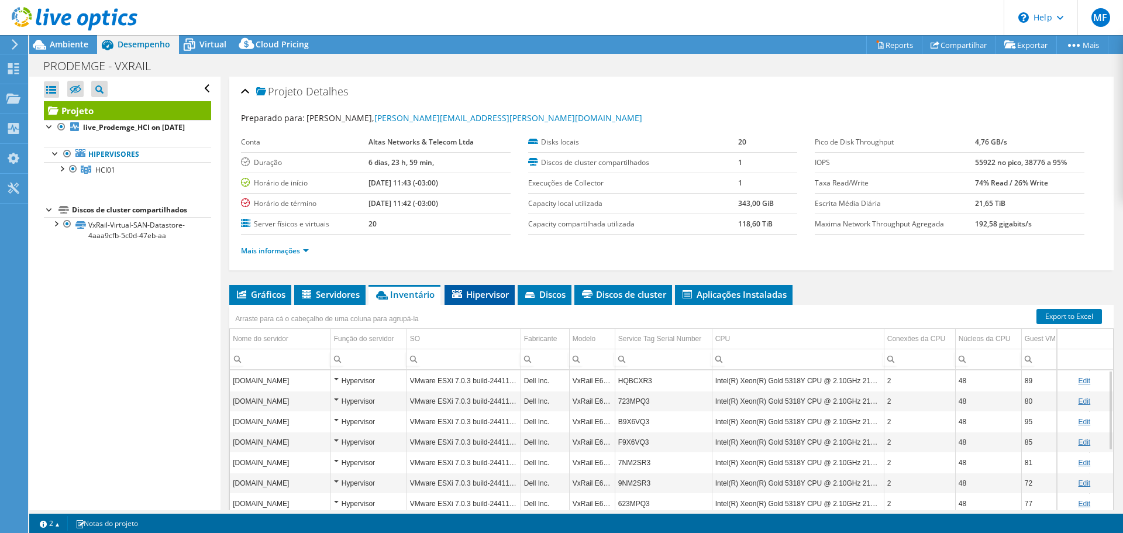
click at [489, 298] on span "Hipervisor" at bounding box center [479, 294] width 58 height 12
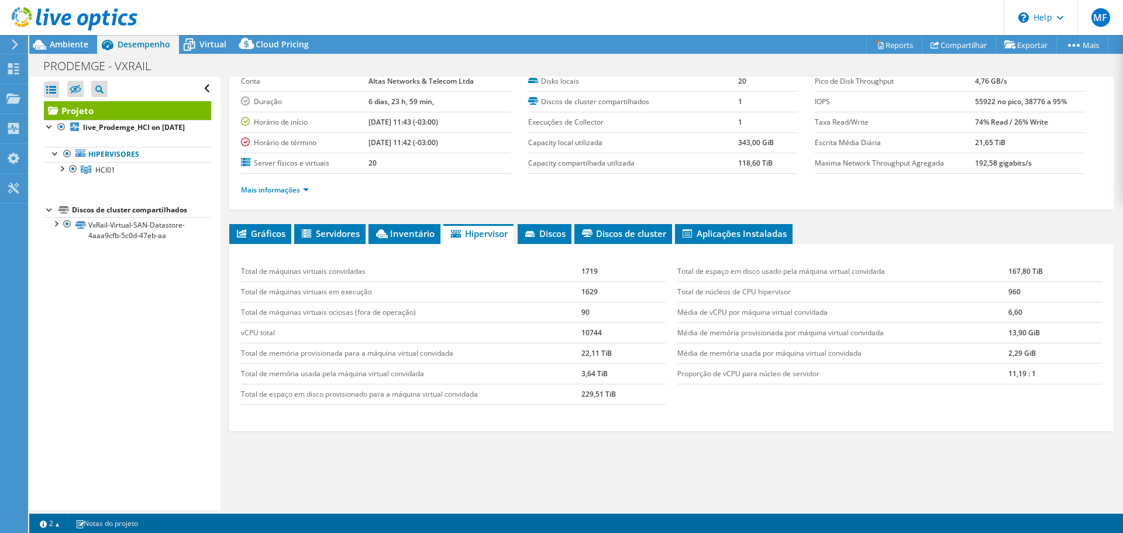
scroll to position [88, 0]
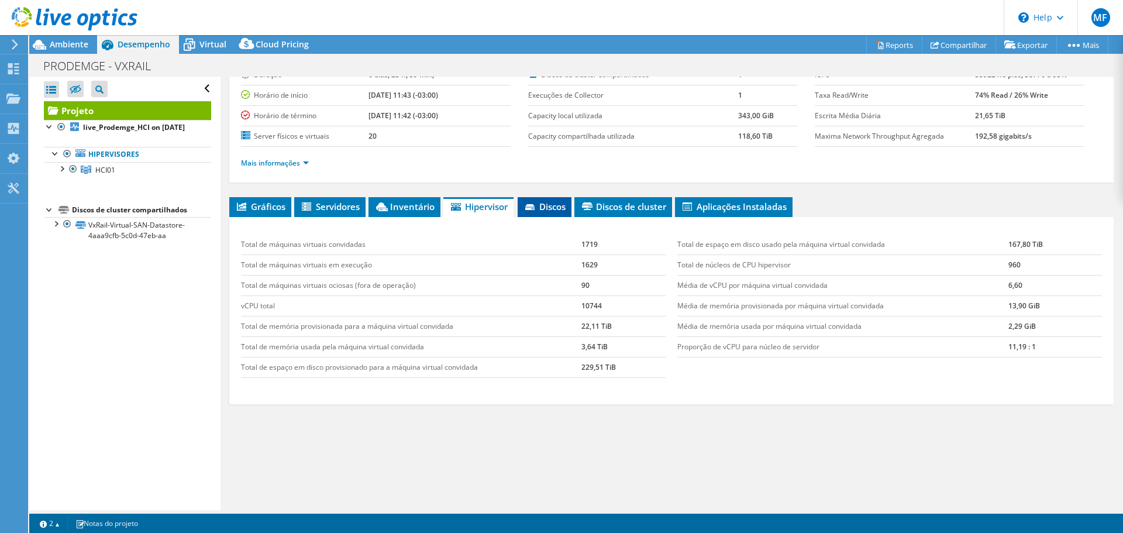
click at [557, 212] on span "Discos" at bounding box center [544, 207] width 42 height 12
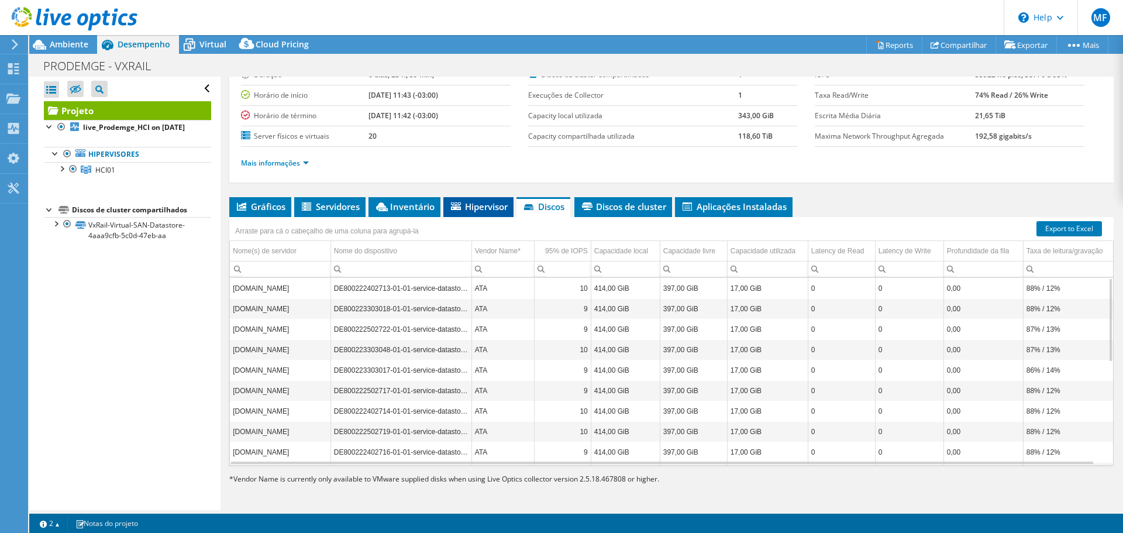
click at [470, 212] on span "Hipervisor" at bounding box center [478, 207] width 58 height 12
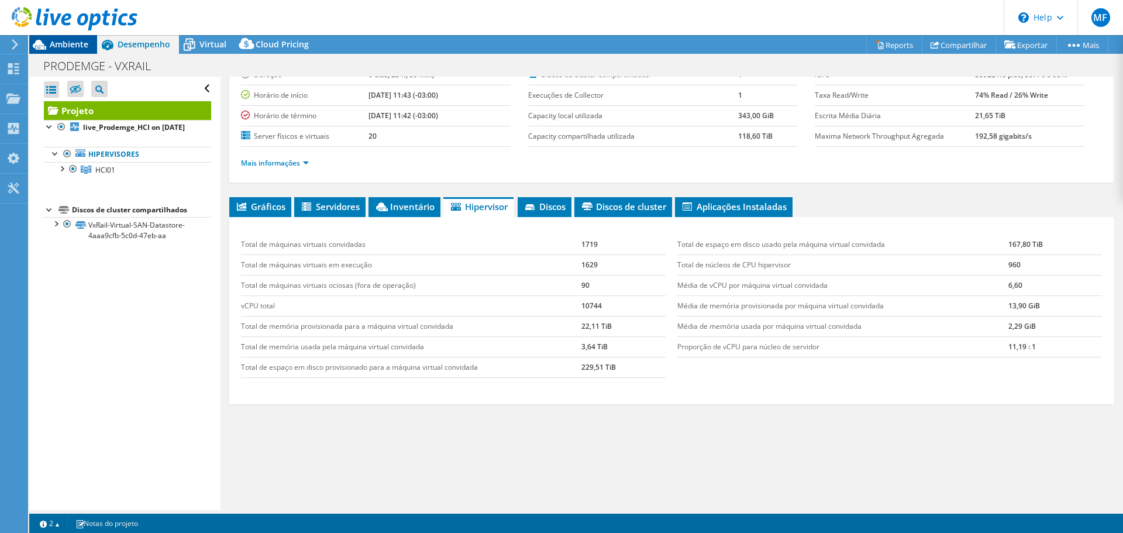
drag, startPoint x: 75, startPoint y: 42, endPoint x: 96, endPoint y: 49, distance: 22.0
click at [75, 42] on span "Ambiente" at bounding box center [69, 44] width 39 height 11
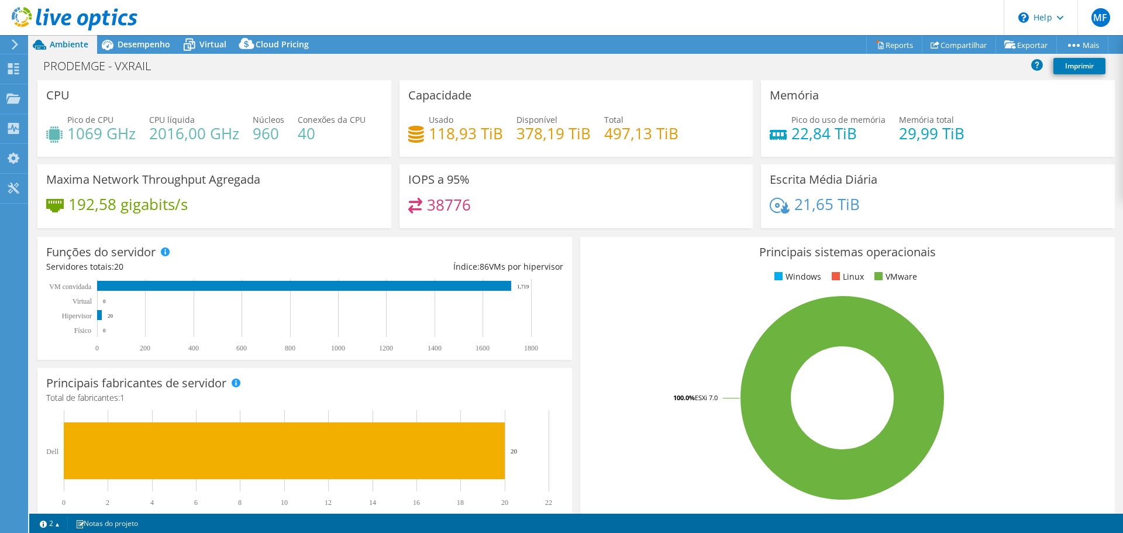
click at [82, 132] on h4 "1069 GHz" at bounding box center [101, 133] width 68 height 13
copy h4 "1069"
drag, startPoint x: 599, startPoint y: 133, endPoint x: 648, endPoint y: 133, distance: 49.1
click at [648, 133] on h4 "497,13 TiB" at bounding box center [641, 133] width 74 height 13
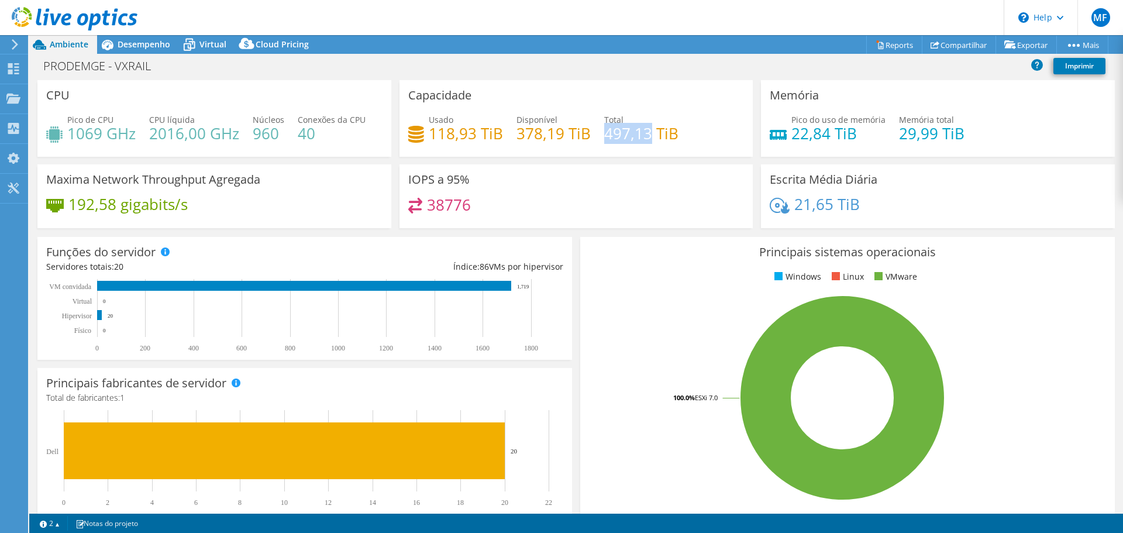
click at [617, 129] on h4 "497,13 TiB" at bounding box center [641, 133] width 74 height 13
click at [637, 140] on h4 "497,13 TiB" at bounding box center [641, 133] width 74 height 13
click at [623, 133] on h4 "497,13 TiB" at bounding box center [641, 133] width 74 height 13
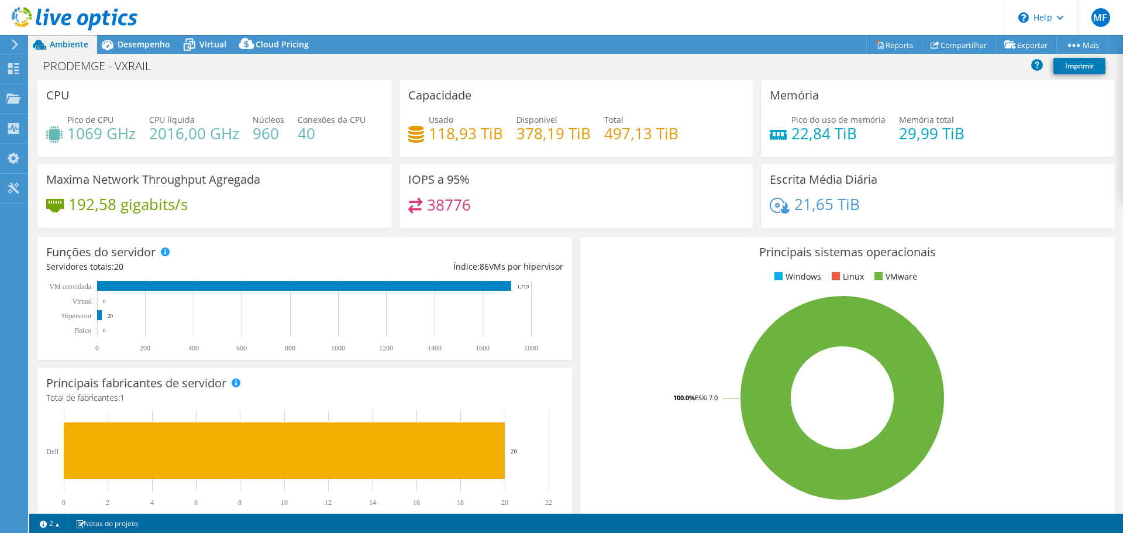
click at [902, 129] on h4 "29,99 TiB" at bounding box center [931, 133] width 65 height 13
click at [900, 135] on h4 "29,99 TiB" at bounding box center [931, 133] width 65 height 13
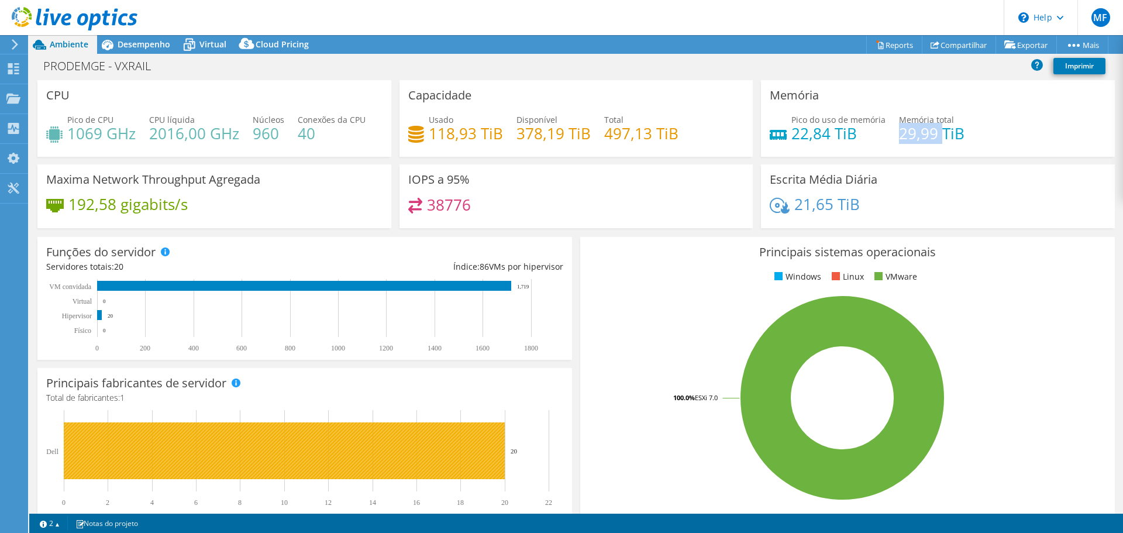
drag, startPoint x: 510, startPoint y: 450, endPoint x: 524, endPoint y: 455, distance: 14.8
click at [524, 455] on rect at bounding box center [299, 458] width 506 height 96
drag, startPoint x: 522, startPoint y: 455, endPoint x: 504, endPoint y: 454, distance: 18.1
click at [504, 454] on icon "0 2 4 6 8 10 12 14 16 18 20 22 Dell 20" at bounding box center [299, 458] width 506 height 96
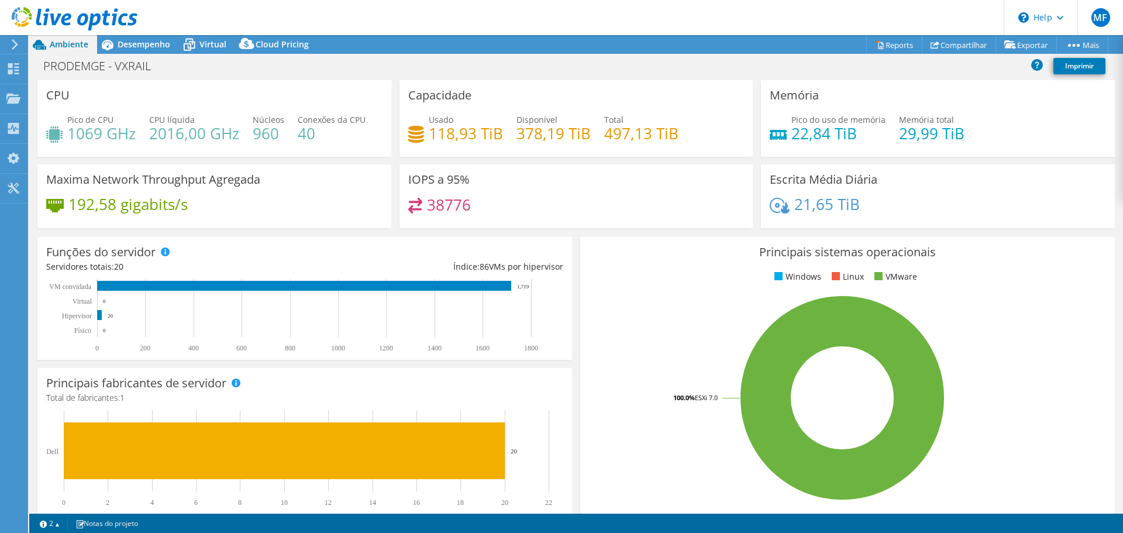
click at [265, 129] on h4 "960" at bounding box center [269, 133] width 32 height 13
click at [809, 133] on h4 "22,84 TiB" at bounding box center [838, 133] width 94 height 13
